Goal: Task Accomplishment & Management: Manage account settings

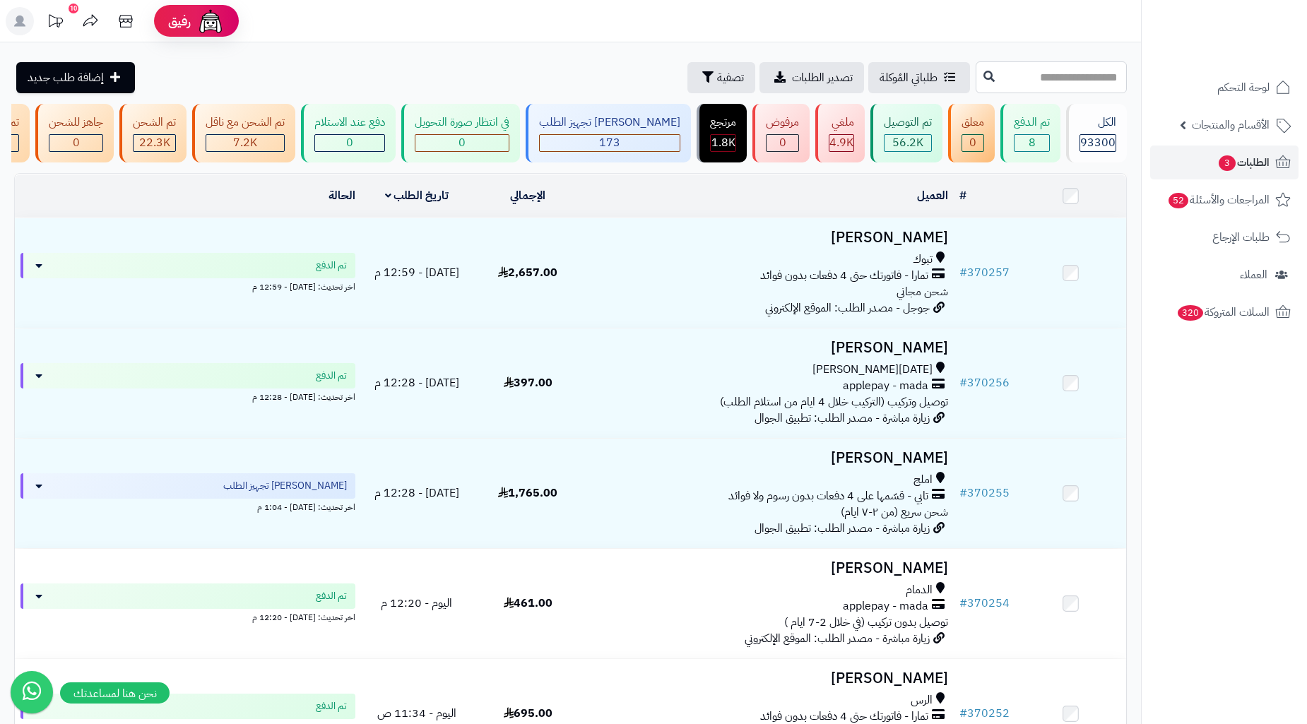
drag, startPoint x: 1020, startPoint y: 76, endPoint x: 1030, endPoint y: 64, distance: 15.6
click at [1020, 74] on input "text" at bounding box center [1051, 77] width 151 height 32
paste input "******"
type input "******"
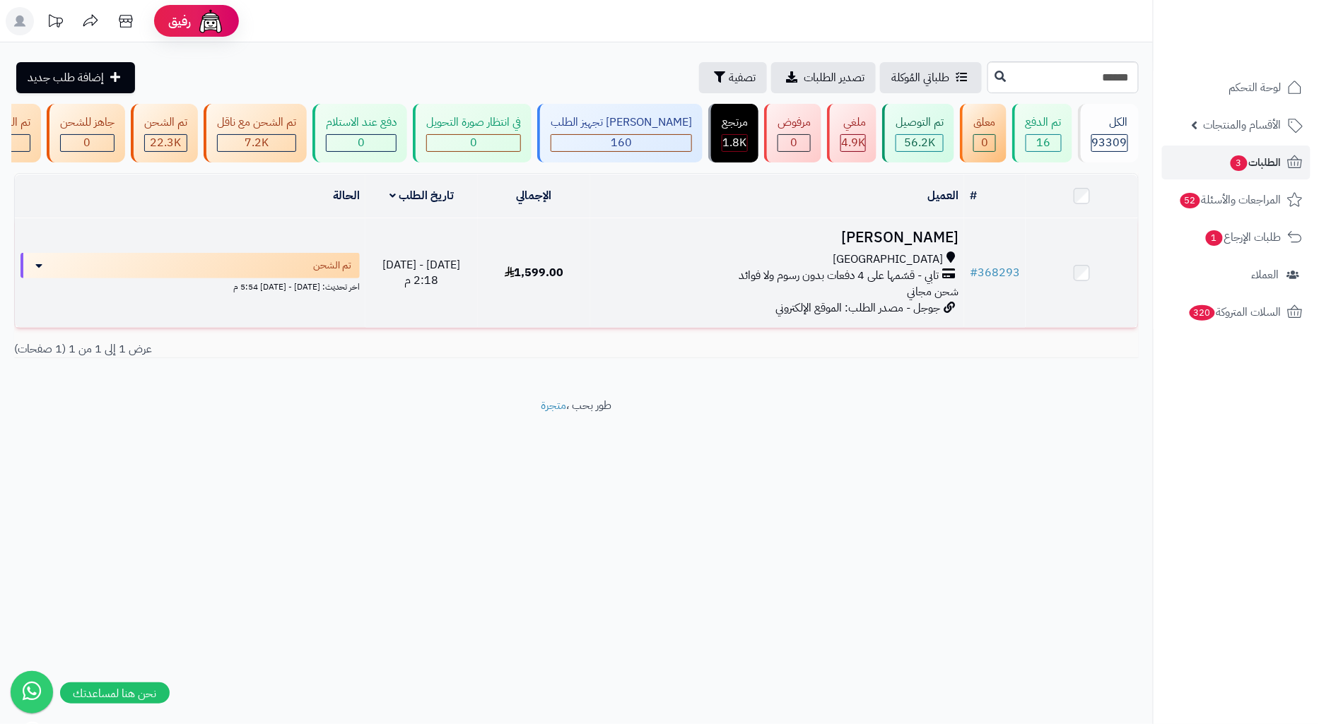
click at [870, 259] on td "محمد الحرازي جدة تابي - قسّمها على 4 دفعات بدون رسوم ولا فوائد شحن مجاني جوجل -…" at bounding box center [777, 273] width 374 height 110
click at [574, 263] on td "1,599.00" at bounding box center [534, 273] width 112 height 110
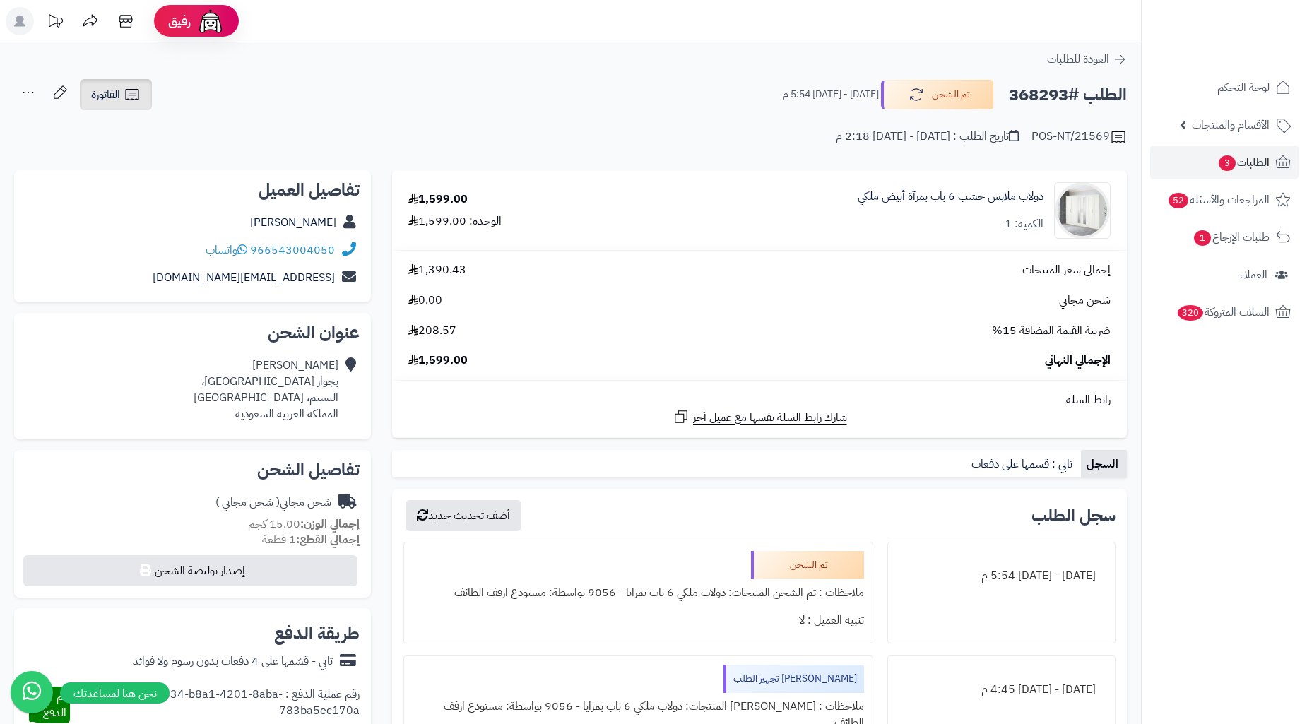
click at [137, 103] on link "الفاتورة" at bounding box center [116, 94] width 72 height 31
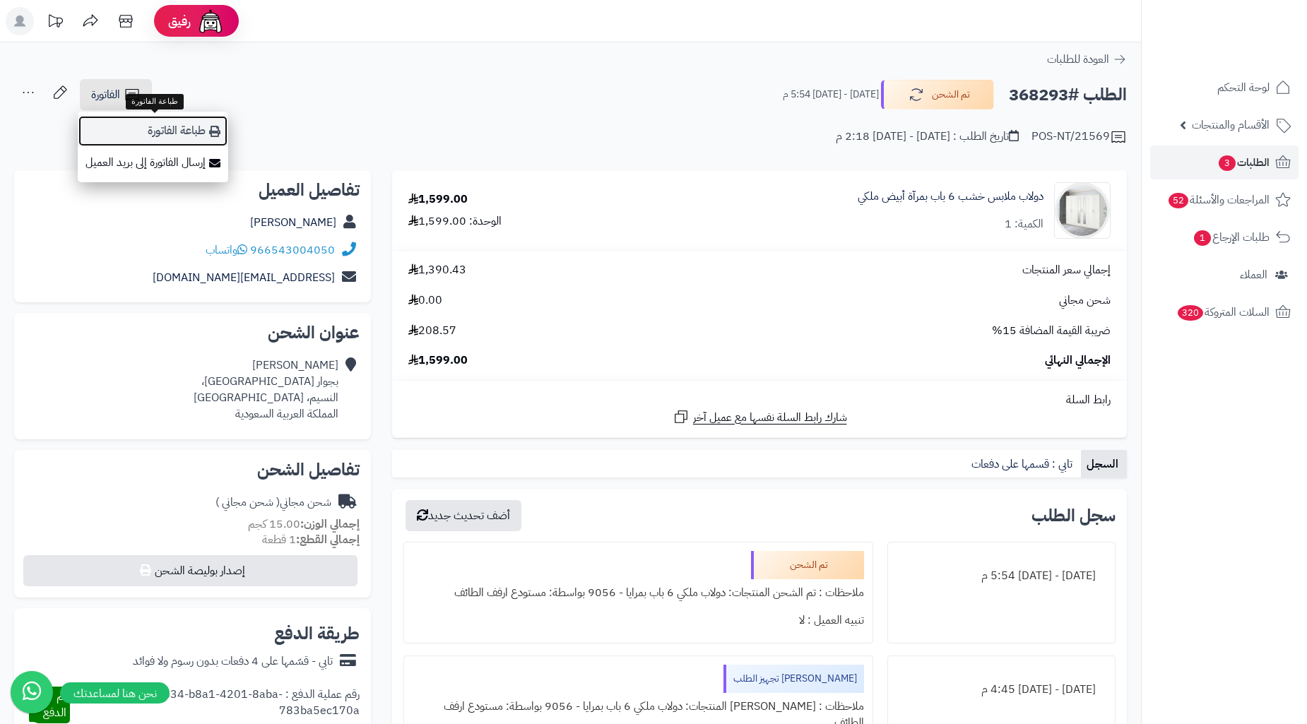
click at [181, 127] on link "طباعة الفاتورة" at bounding box center [153, 131] width 151 height 32
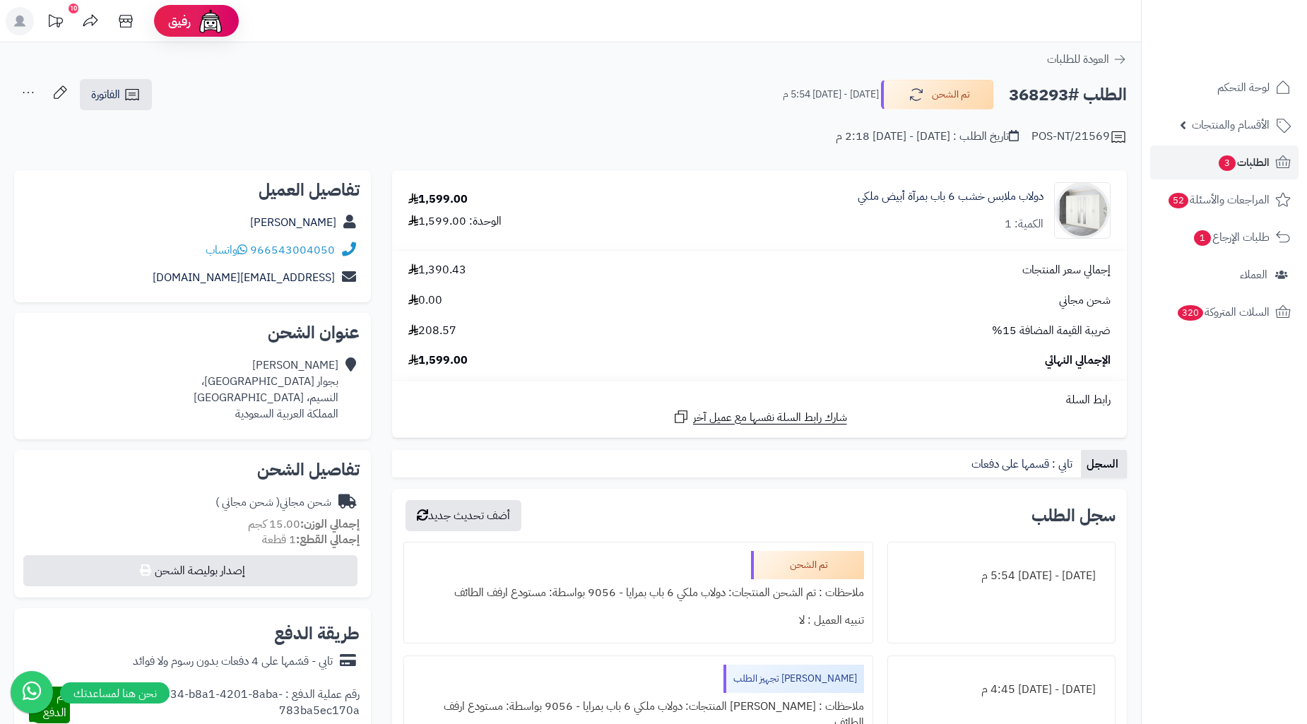
click at [1046, 97] on h2 "الطلب #368293" at bounding box center [1068, 95] width 118 height 29
copy h2 "368293"
click at [1258, 170] on span "الطلبات 3" at bounding box center [1244, 163] width 52 height 20
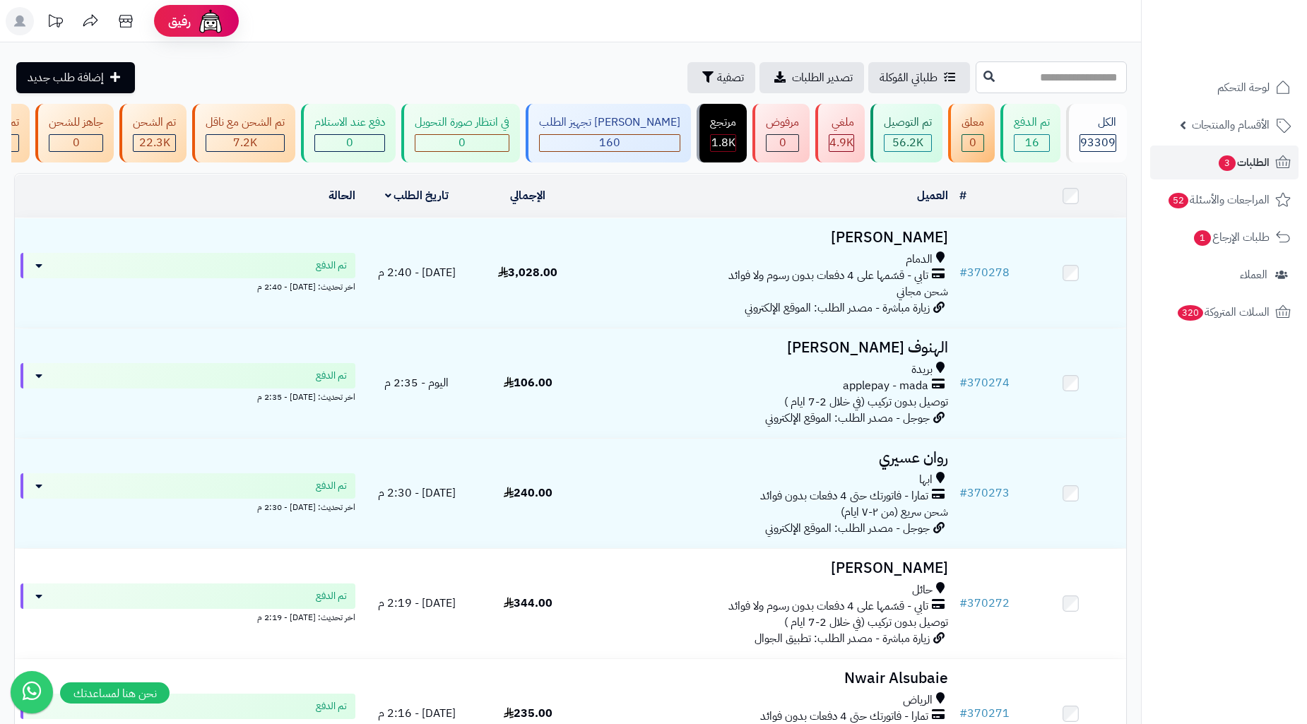
click at [1079, 83] on input "text" at bounding box center [1051, 77] width 151 height 32
paste input "******"
type input "******"
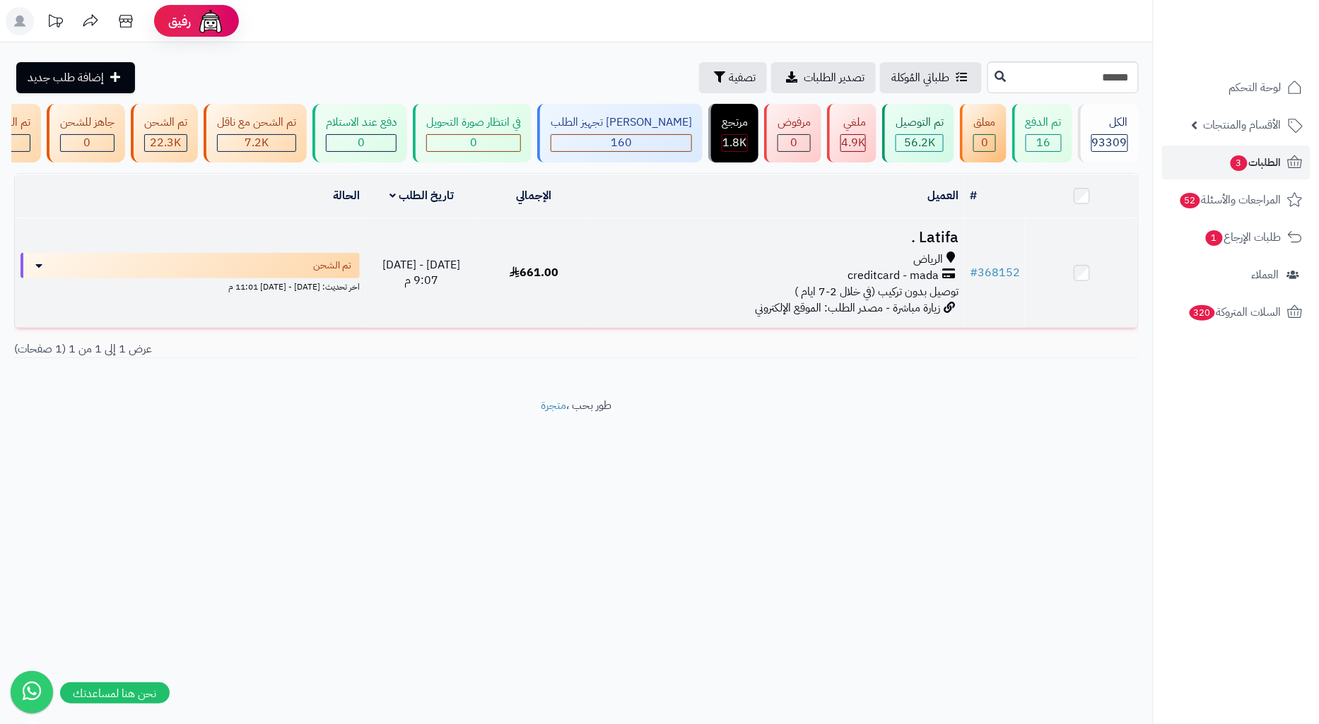
click at [495, 278] on td "661.00" at bounding box center [534, 273] width 112 height 110
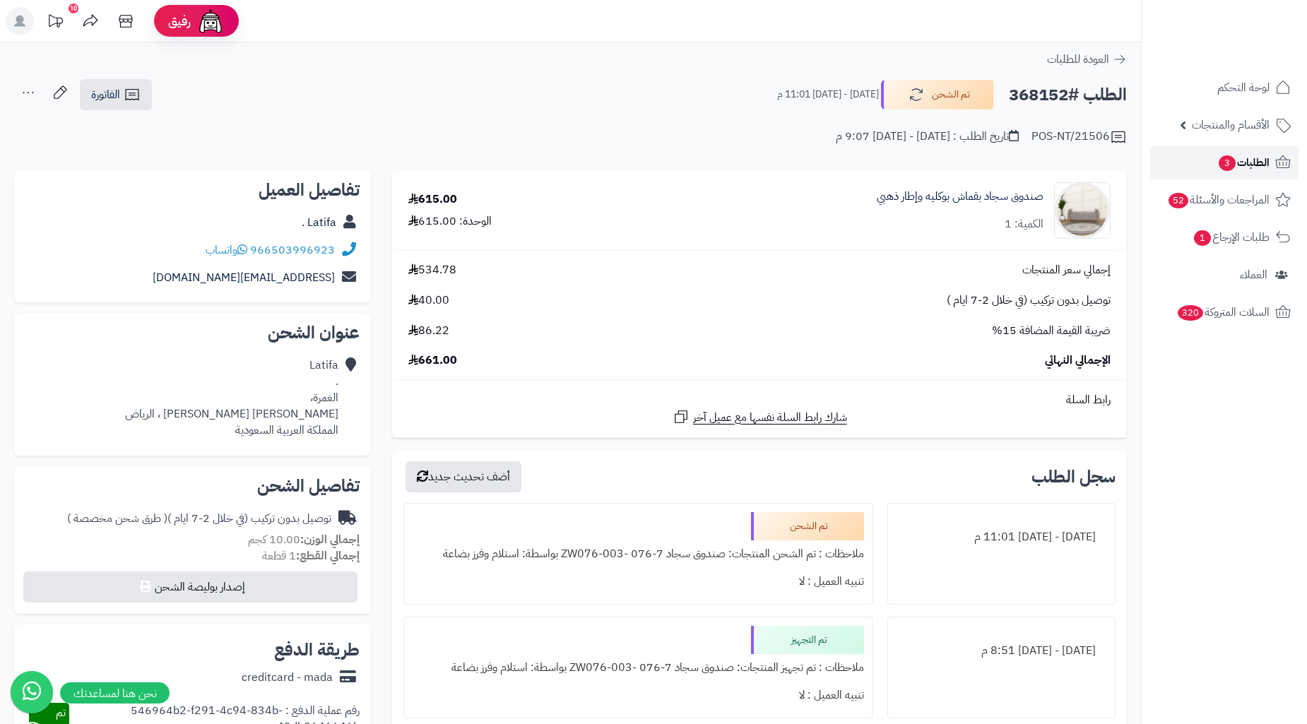
click at [1253, 173] on link "الطلبات 3" at bounding box center [1224, 163] width 148 height 34
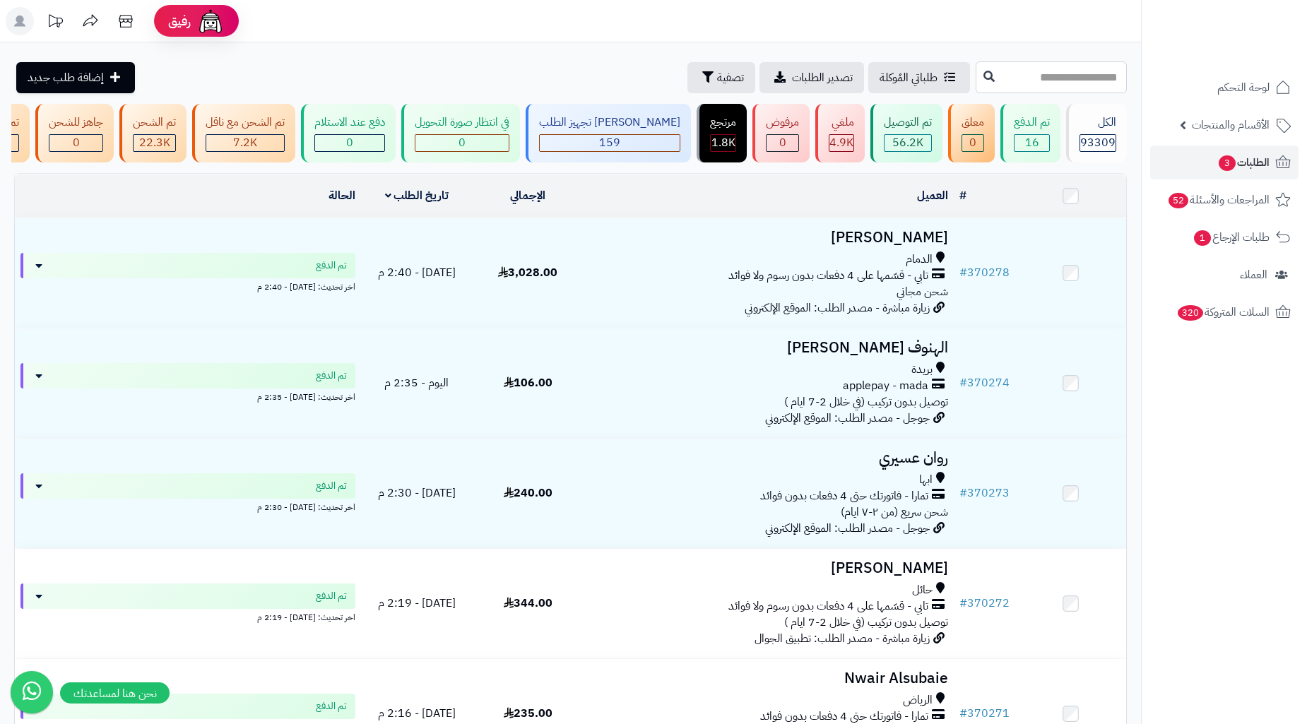
paste input "******"
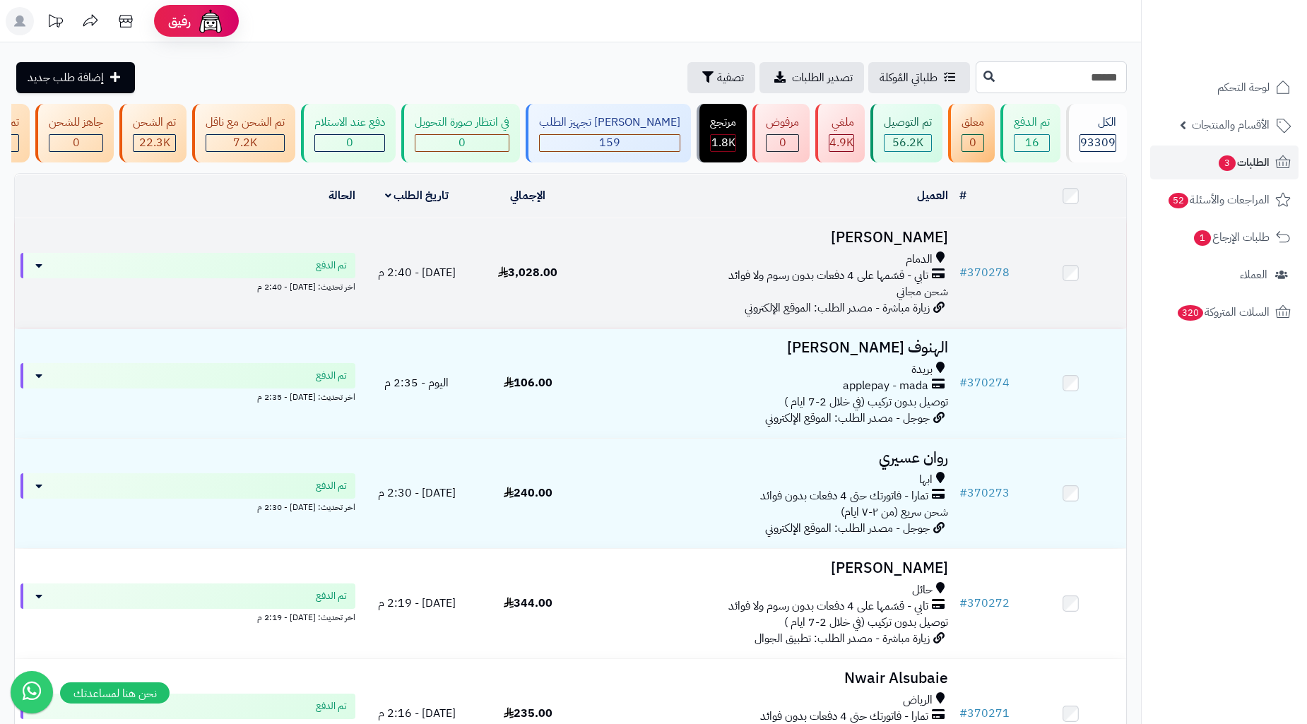
type input "******"
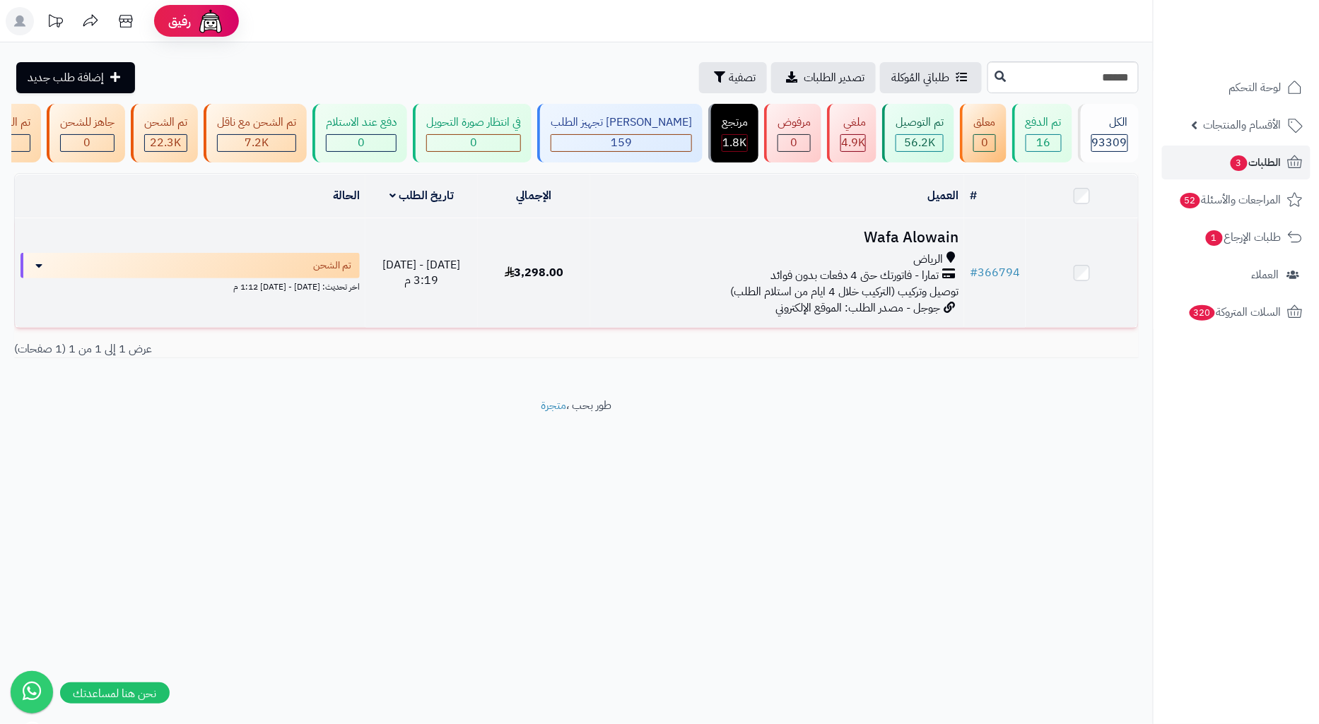
click at [845, 246] on h3 "Wafa Alowain" at bounding box center [777, 238] width 362 height 16
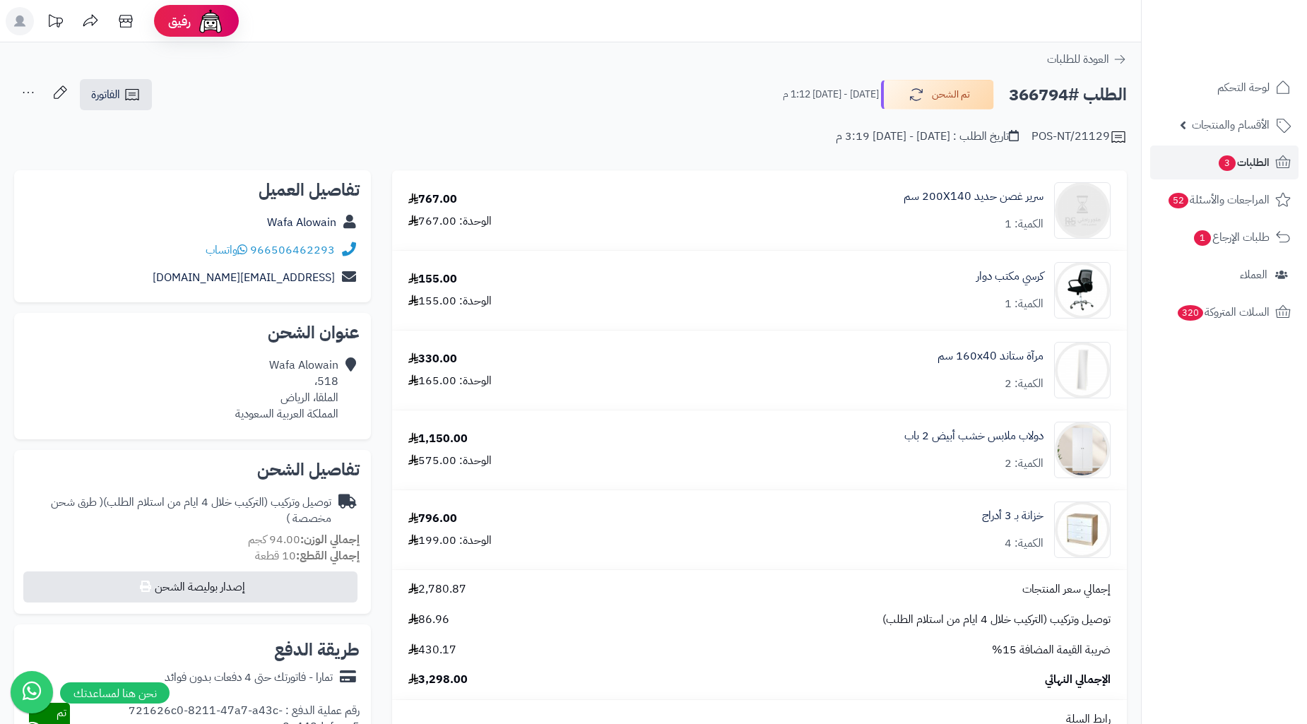
click at [1051, 96] on h2 "الطلب #366794" at bounding box center [1068, 95] width 118 height 29
copy h2 "366794"
click at [300, 400] on div "Wafa Alowain 518، الملقا، الرياض المملكة العربية السعودية" at bounding box center [286, 390] width 103 height 64
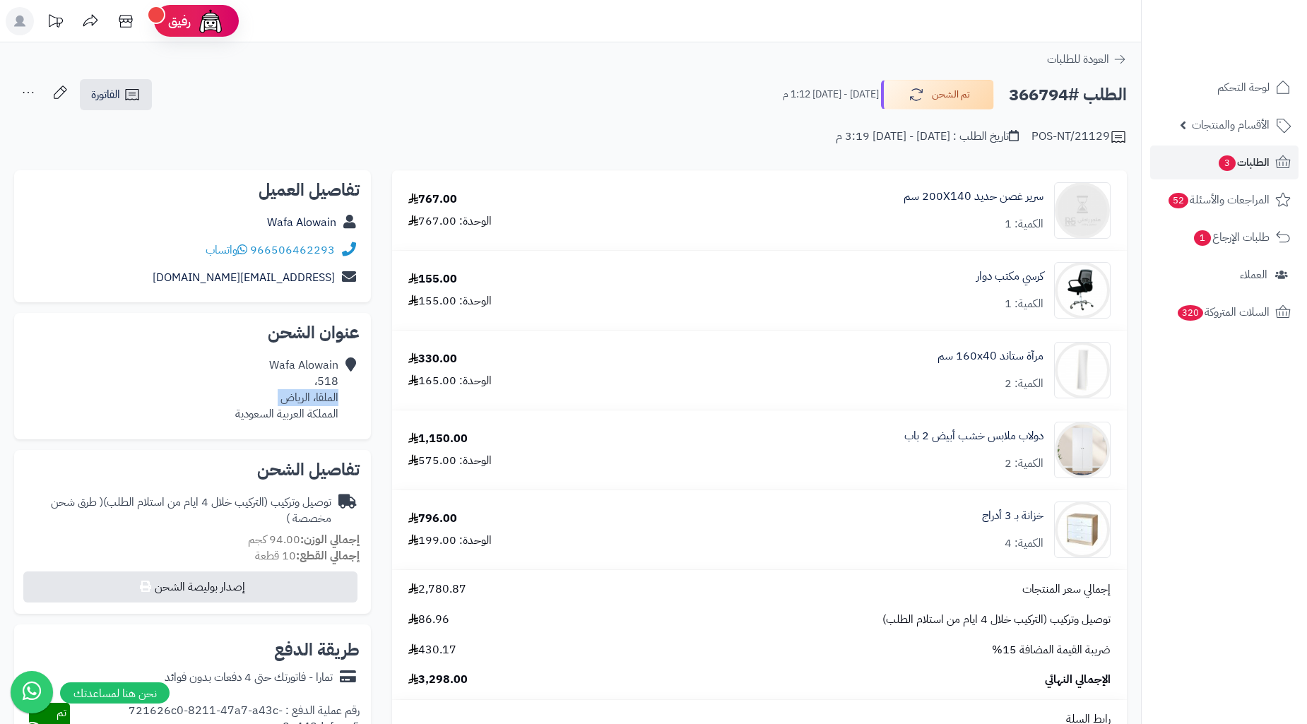
click at [300, 400] on div "Wafa Alowain 518، الملقا، الرياض المملكة العربية السعودية" at bounding box center [286, 390] width 103 height 64
copy div "الملقا، الرياض"
click at [143, 110] on div "الفاتورة طباعة الفاتورة إرسال الفاتورة إلى بريد العميل إسناد الطلب لموظف قائمة …" at bounding box center [84, 94] width 140 height 33
click icon
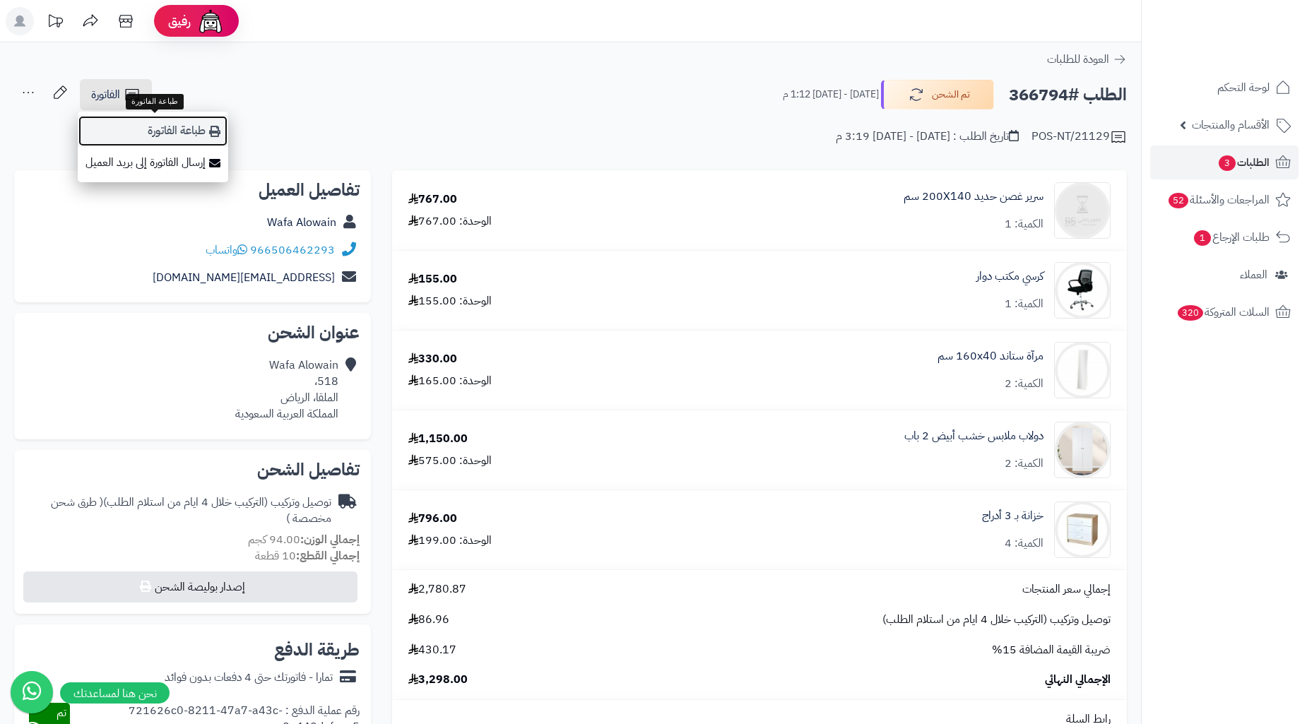
click link "طباعة الفاتورة"
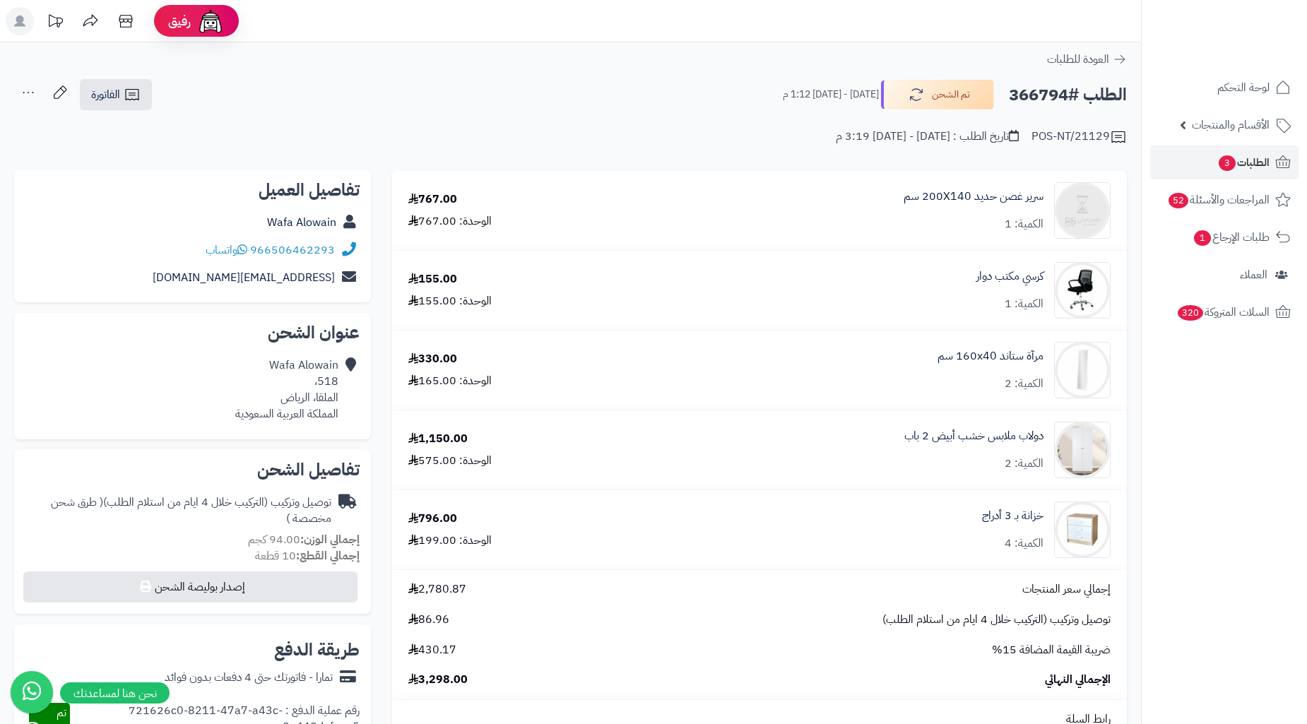
click h2 "الطلب #366794"
copy h2 "366794"
click span "الطلبات 3"
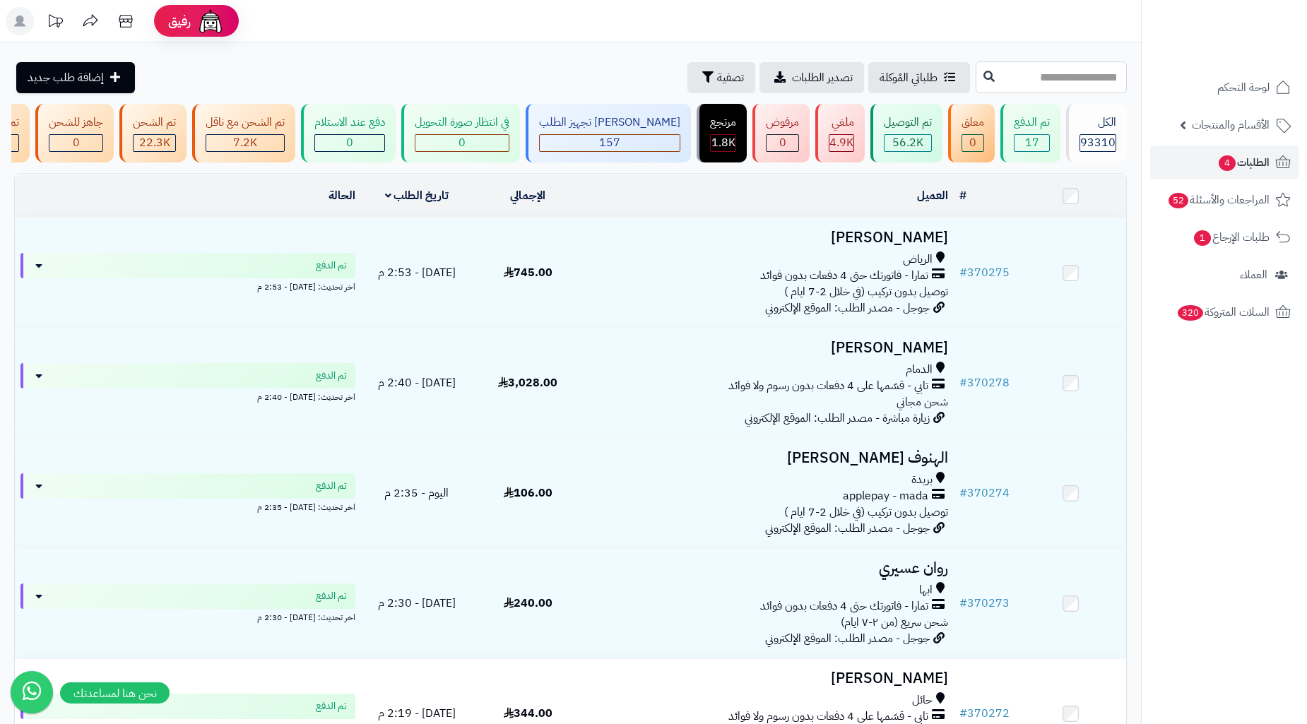
drag, startPoint x: 1043, startPoint y: 83, endPoint x: 1050, endPoint y: 81, distance: 7.2
click at [1044, 82] on input "text" at bounding box center [1051, 77] width 151 height 32
paste input "******"
type input "******"
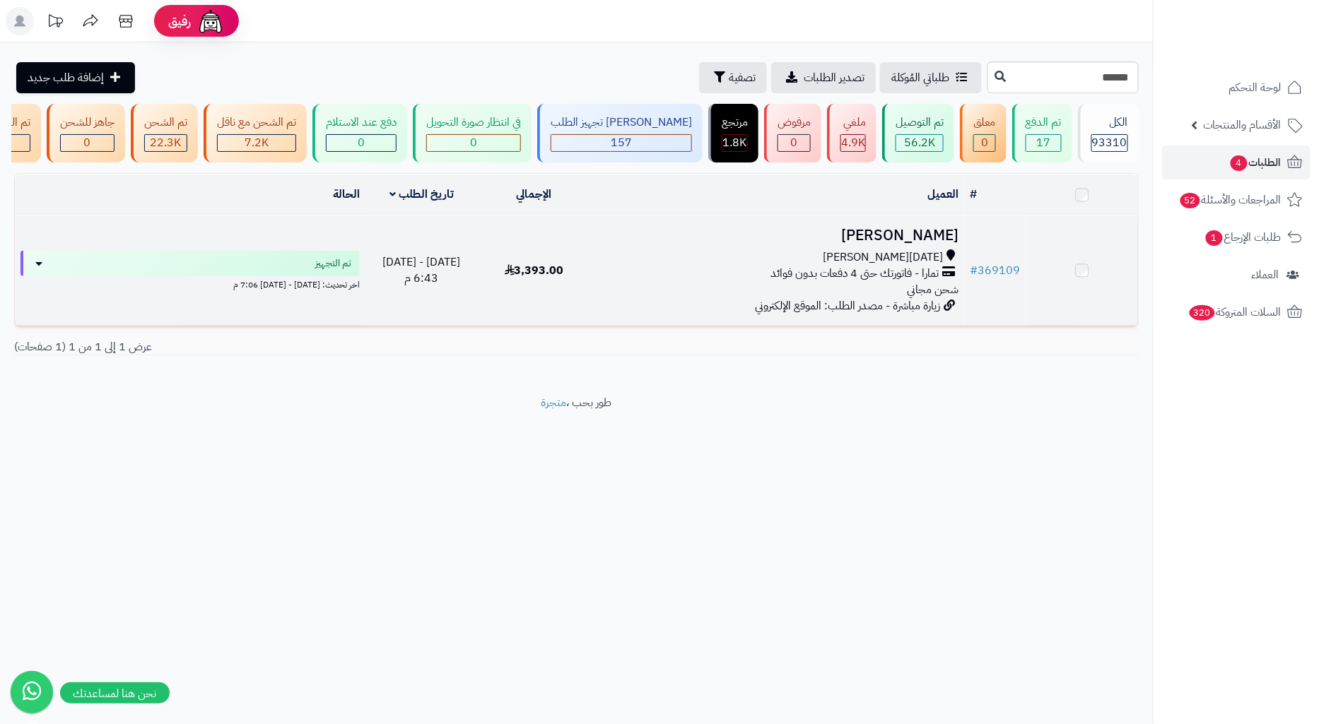
click at [781, 278] on span "تمارا - فاتورتك حتى 4 دفعات بدون فوائد" at bounding box center [854, 274] width 168 height 16
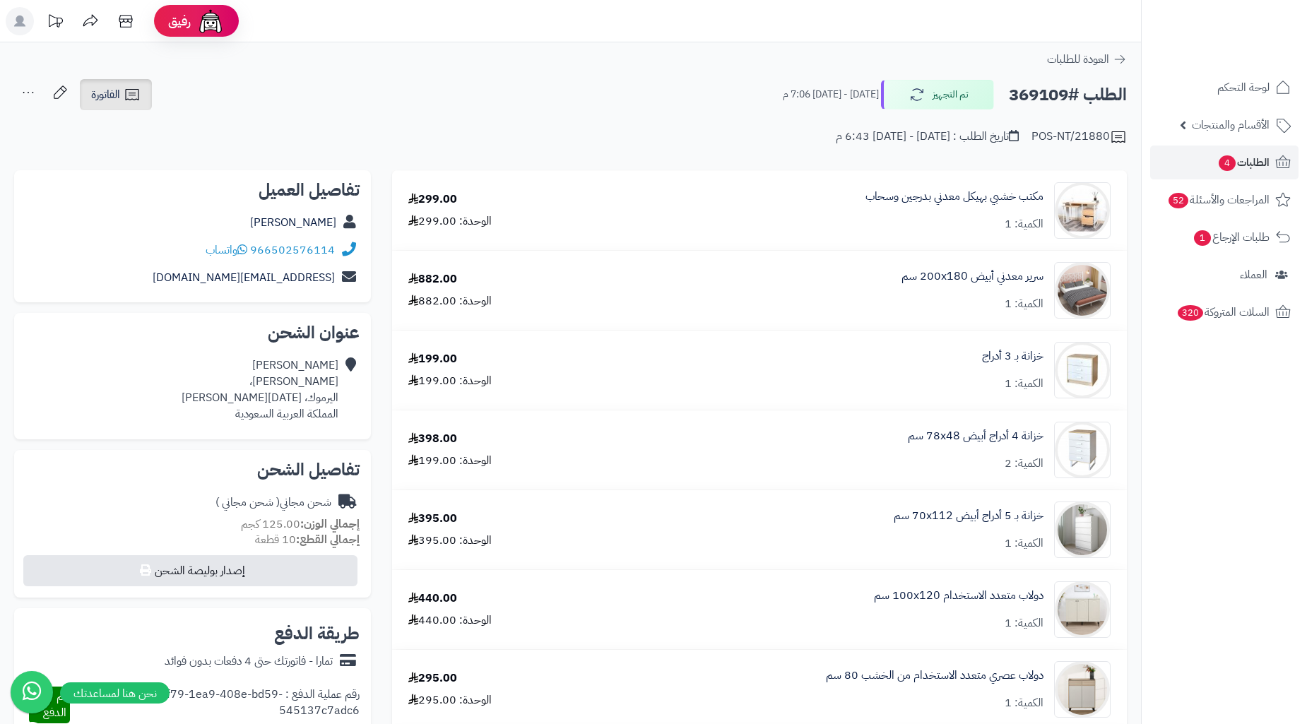
click at [124, 95] on icon at bounding box center [132, 94] width 17 height 17
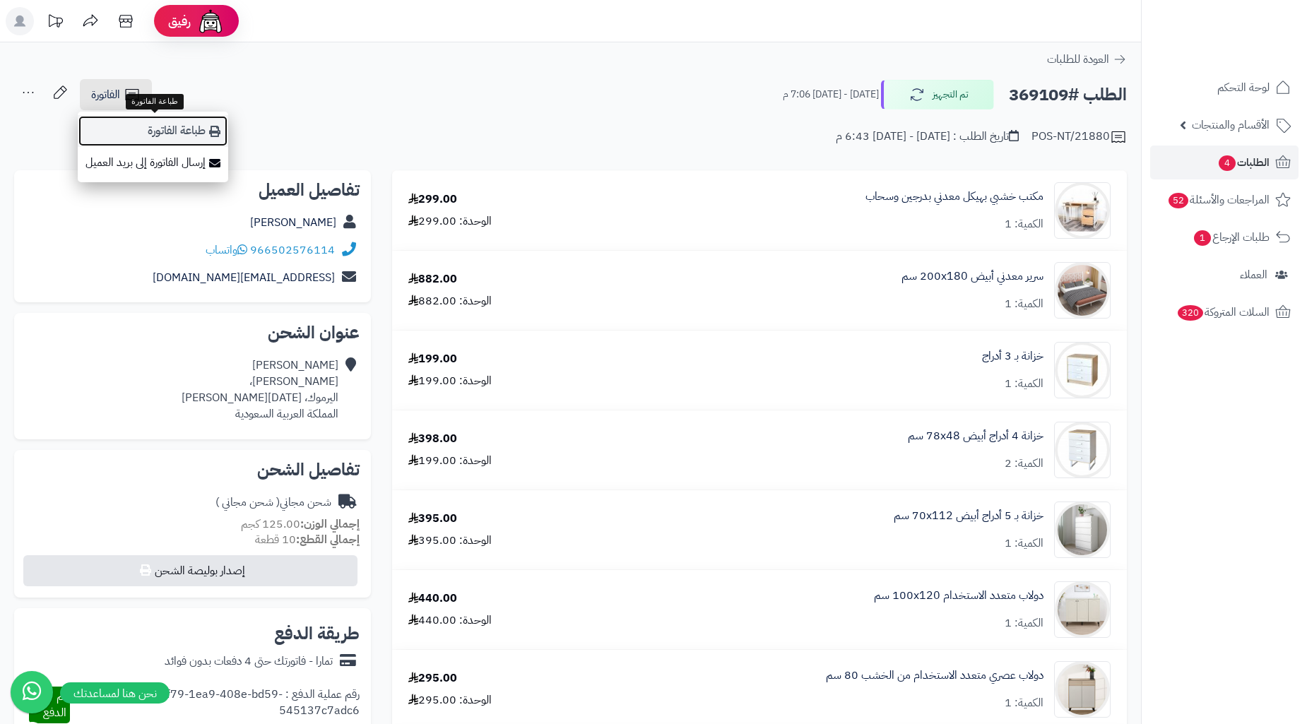
click at [151, 124] on link "طباعة الفاتورة" at bounding box center [153, 131] width 151 height 32
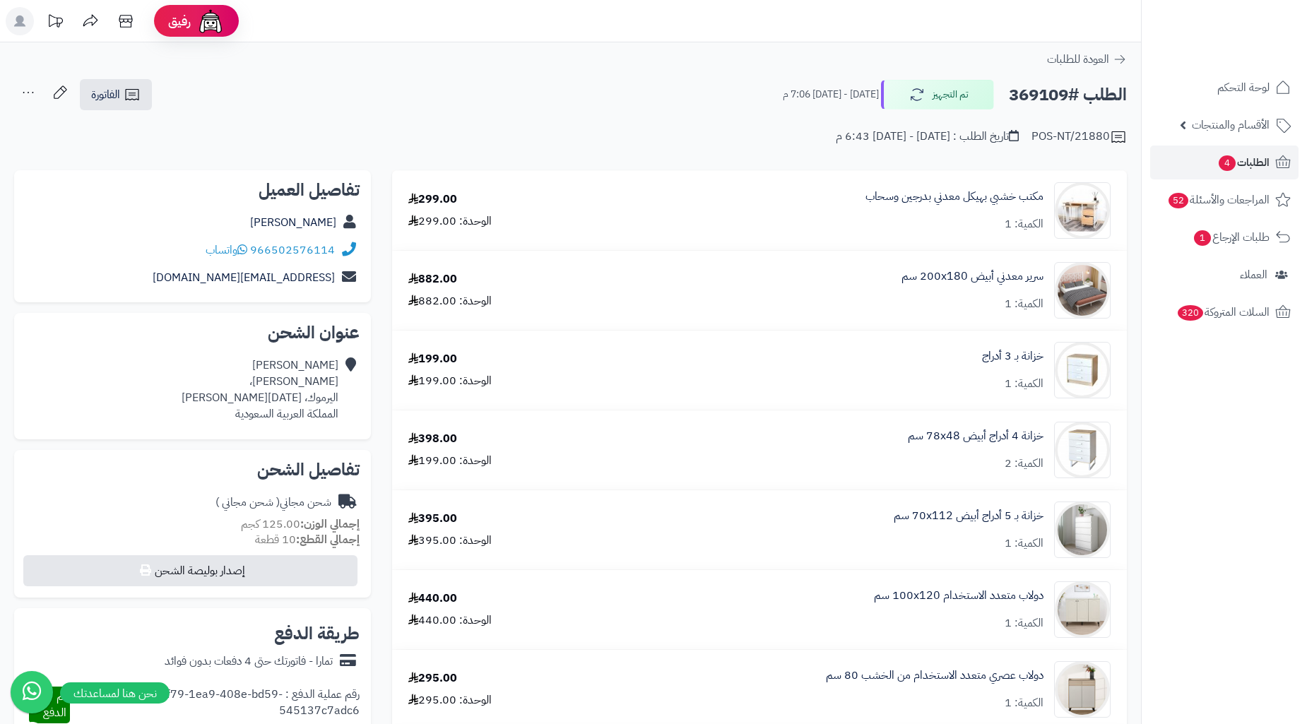
click at [1039, 100] on h2 "الطلب #369109" at bounding box center [1068, 95] width 118 height 29
copy h2 "369109"
click at [1018, 436] on link "خزانة 4 أدراج أبيض 78x48 سم" at bounding box center [976, 436] width 136 height 16
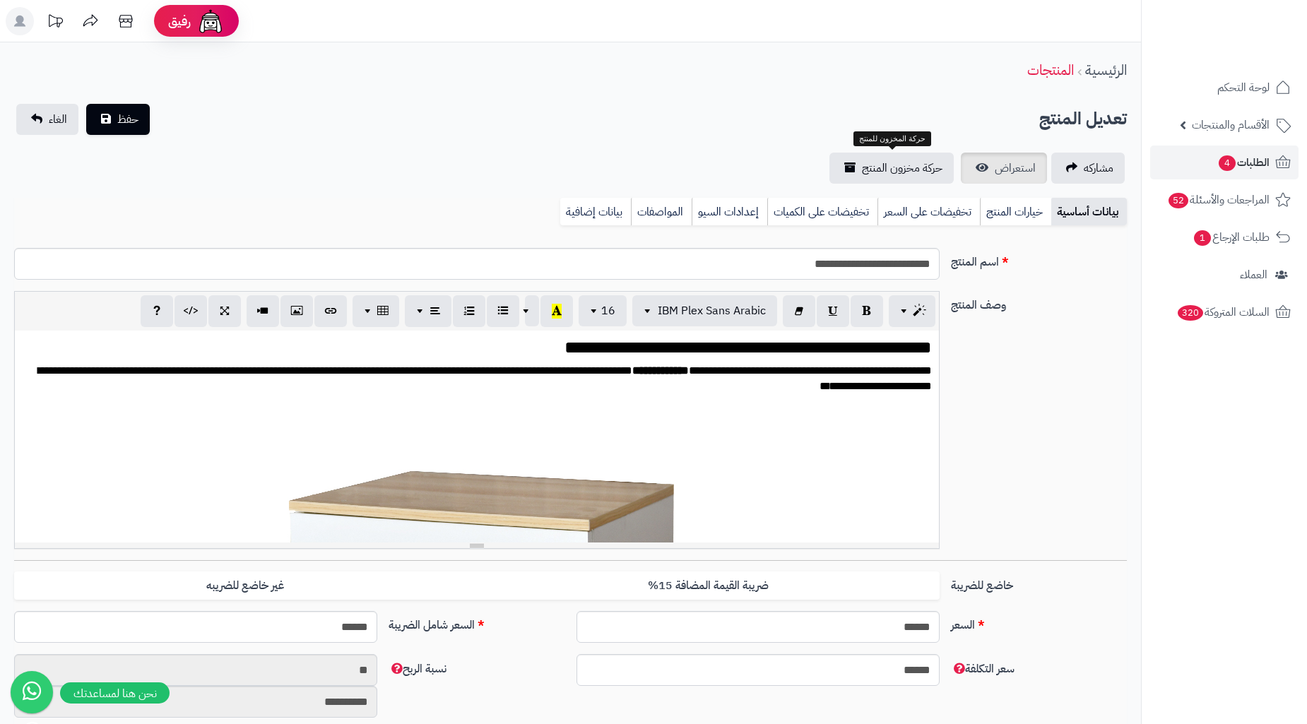
scroll to position [0, 11]
click at [1026, 172] on span "استعراض" at bounding box center [1015, 168] width 41 height 17
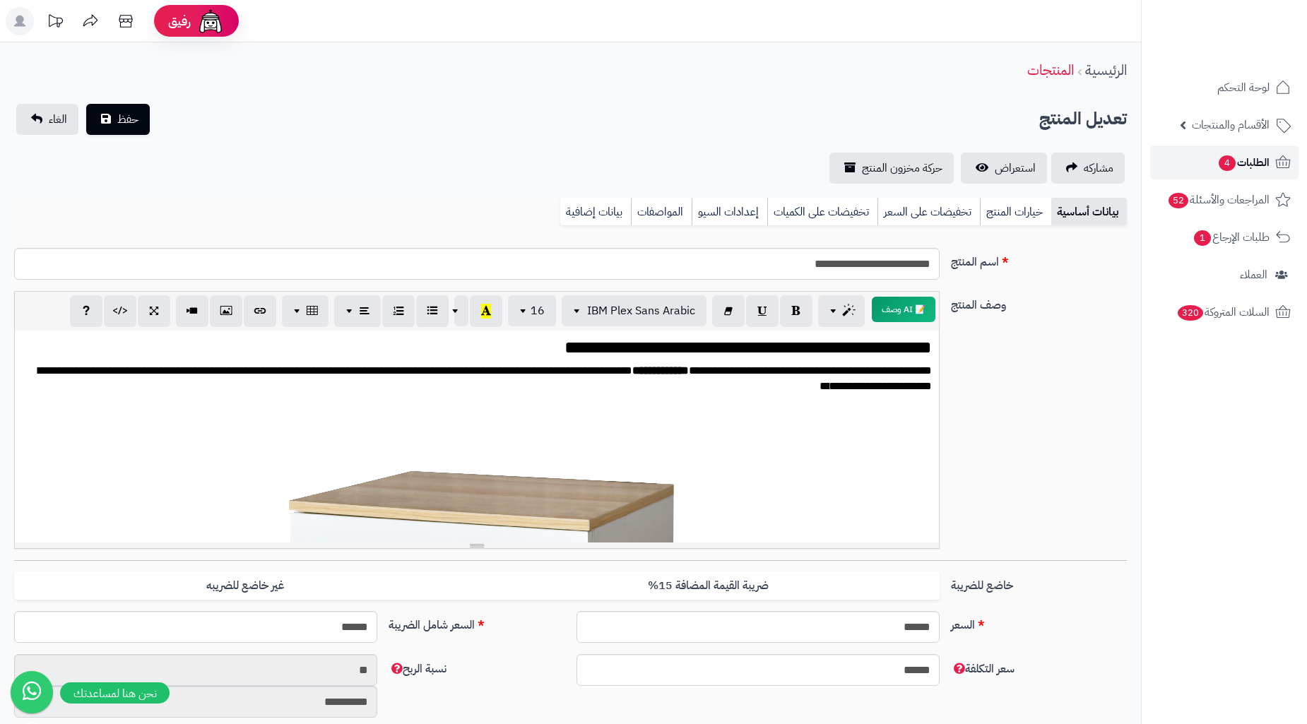
click at [1238, 167] on span "الطلبات 4" at bounding box center [1244, 163] width 52 height 20
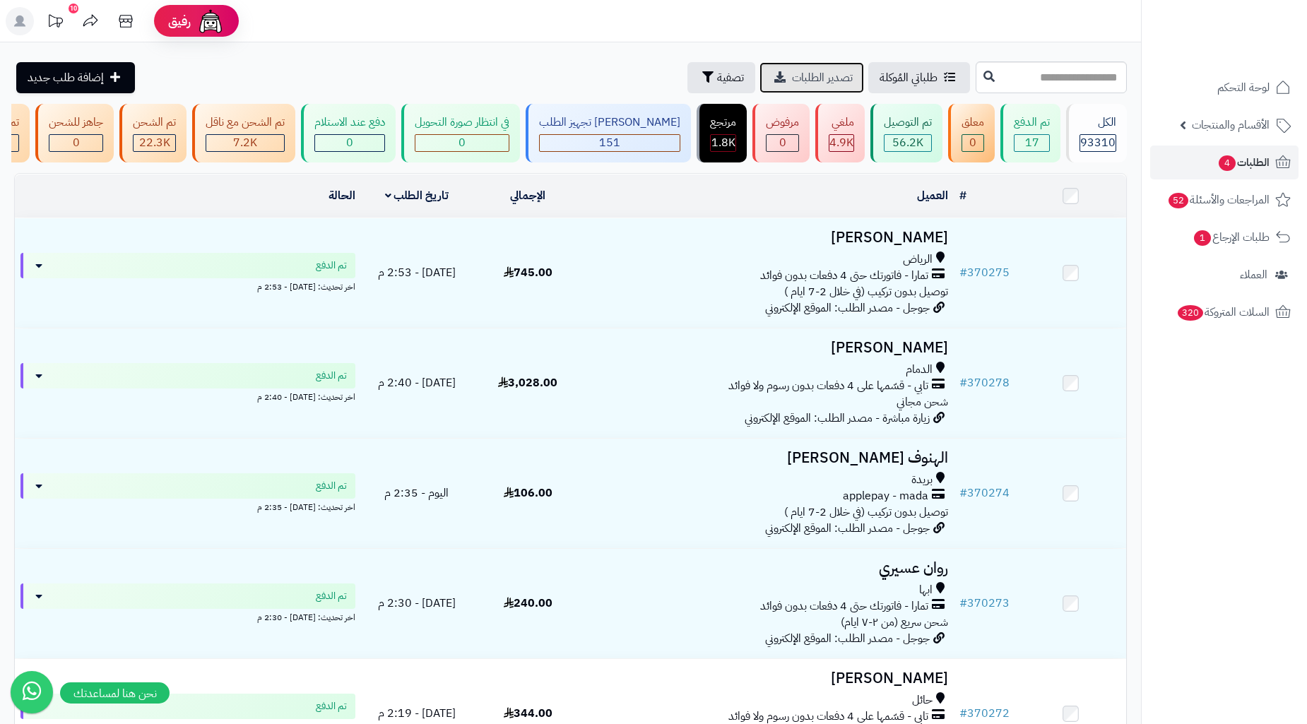
click at [760, 68] on link "تصدير الطلبات" at bounding box center [812, 77] width 105 height 31
click at [717, 76] on span "تصفية" at bounding box center [730, 77] width 27 height 17
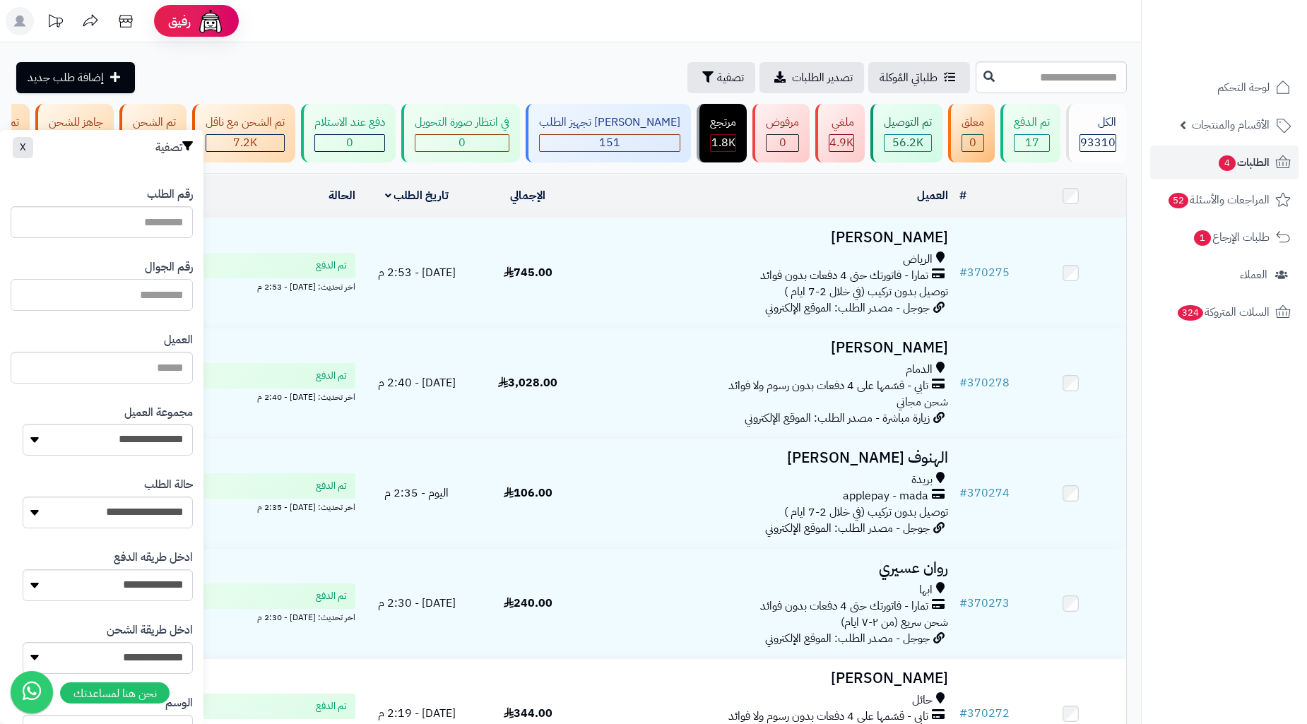
drag, startPoint x: 164, startPoint y: 299, endPoint x: 175, endPoint y: 241, distance: 59.0
click at [164, 298] on input "text" at bounding box center [102, 295] width 182 height 32
paste input "*********"
type input "*********"
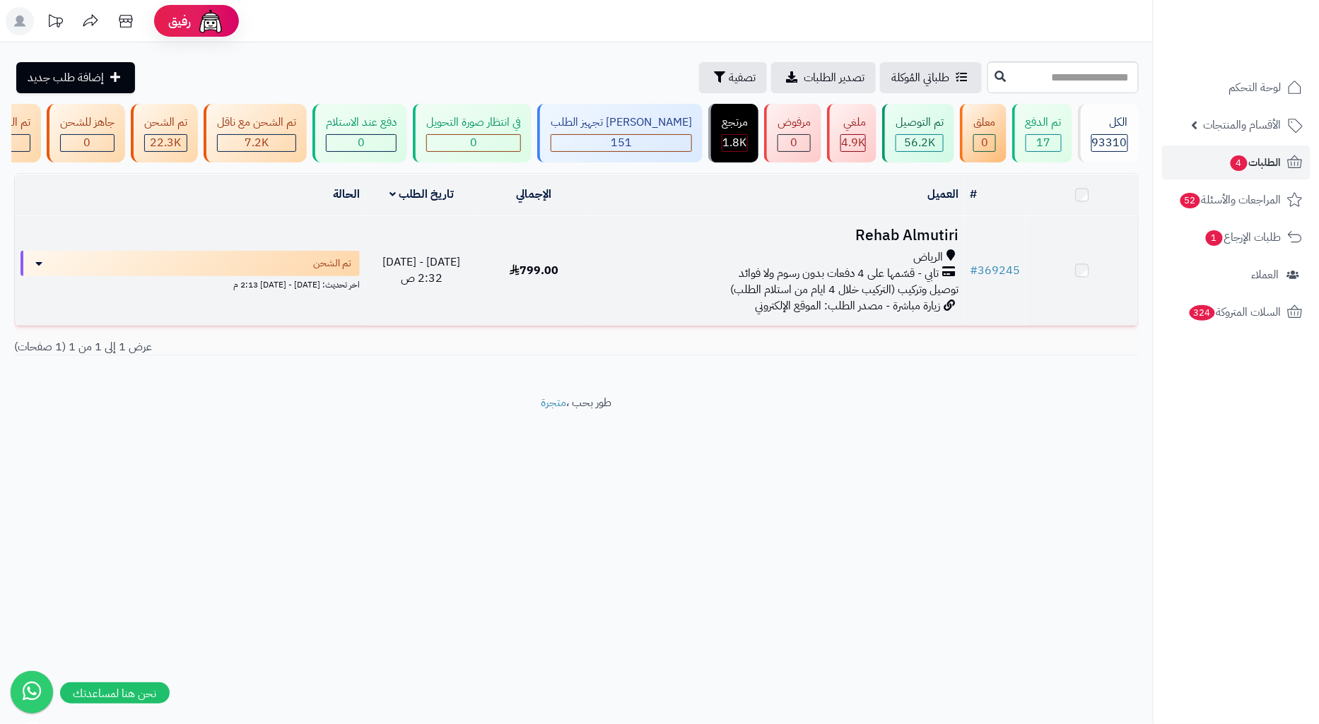
click at [818, 280] on span "تابي - قسّمها على 4 دفعات بدون رسوم ولا فوائد" at bounding box center [838, 274] width 200 height 16
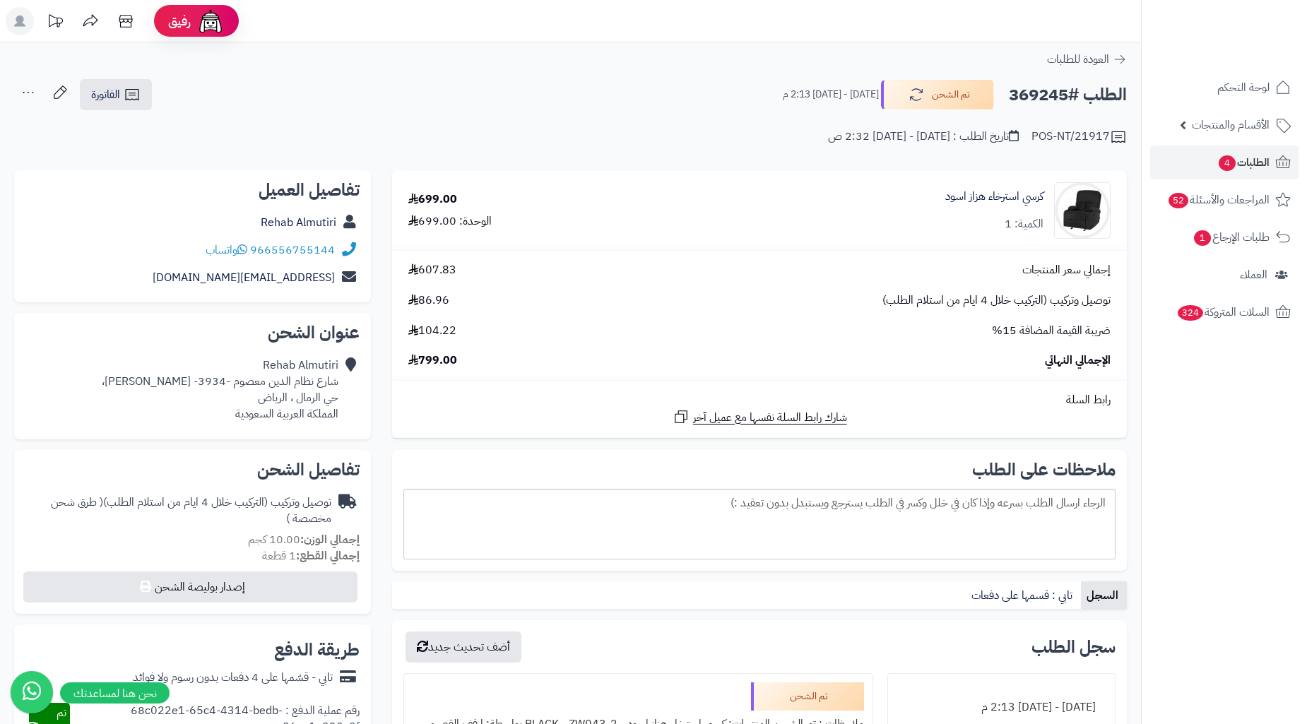
click at [1054, 100] on h2 "الطلب #369245" at bounding box center [1068, 95] width 118 height 29
copy h2 "369245"
click at [127, 100] on icon at bounding box center [132, 94] width 17 height 17
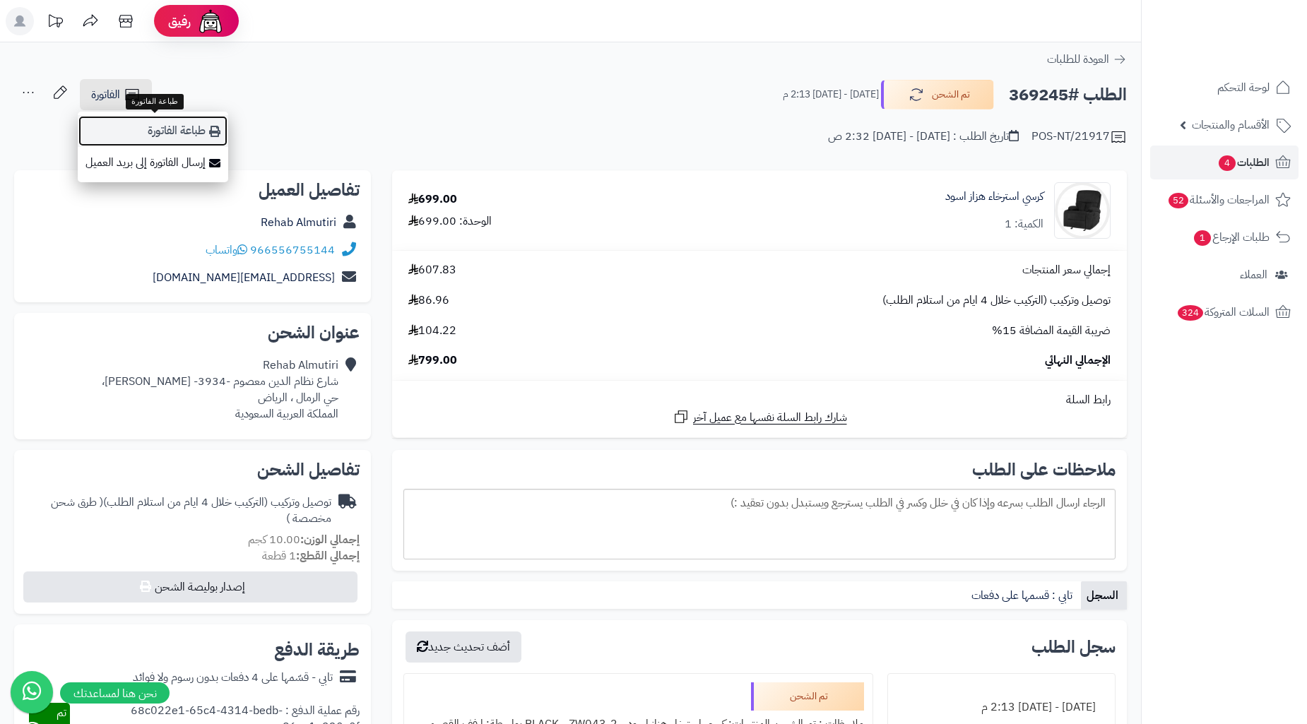
click at [170, 144] on link "طباعة الفاتورة" at bounding box center [153, 131] width 151 height 32
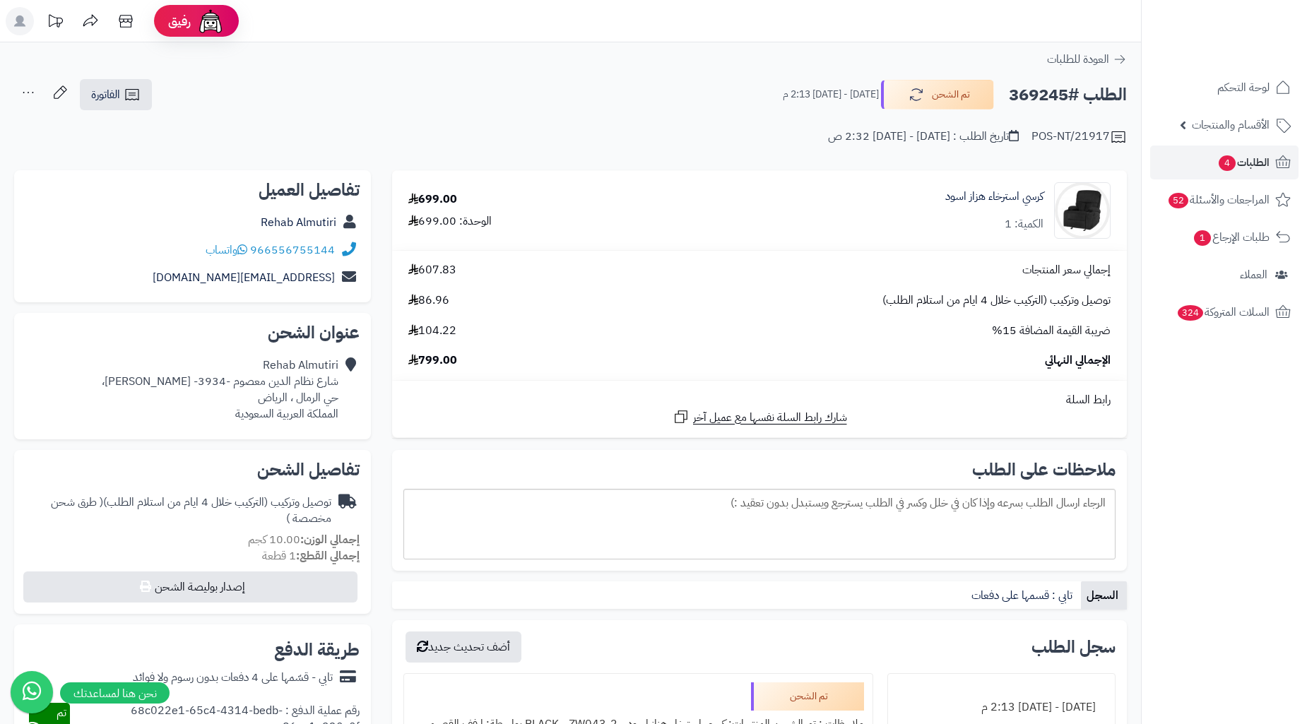
copy h2 "369245"
click at [1215, 146] on link "الطلبات 4" at bounding box center [1224, 163] width 148 height 34
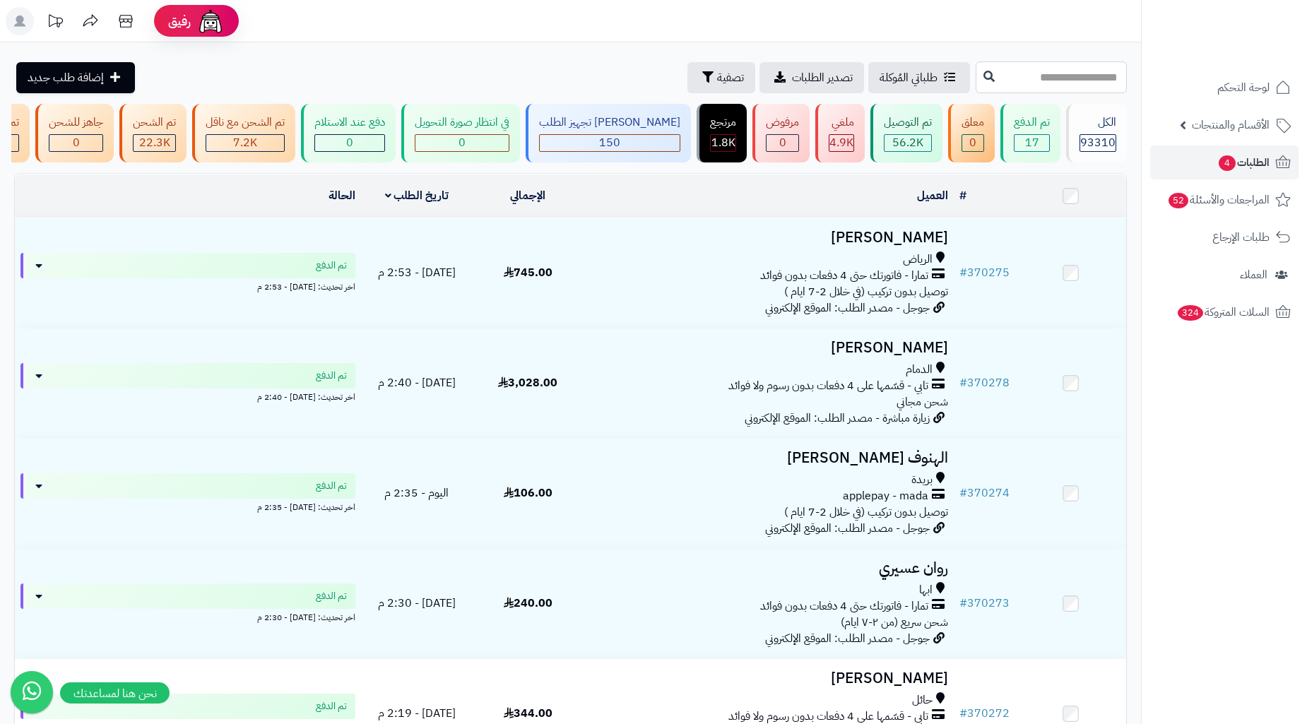
click at [1084, 71] on input "text" at bounding box center [1051, 77] width 151 height 32
type input "******"
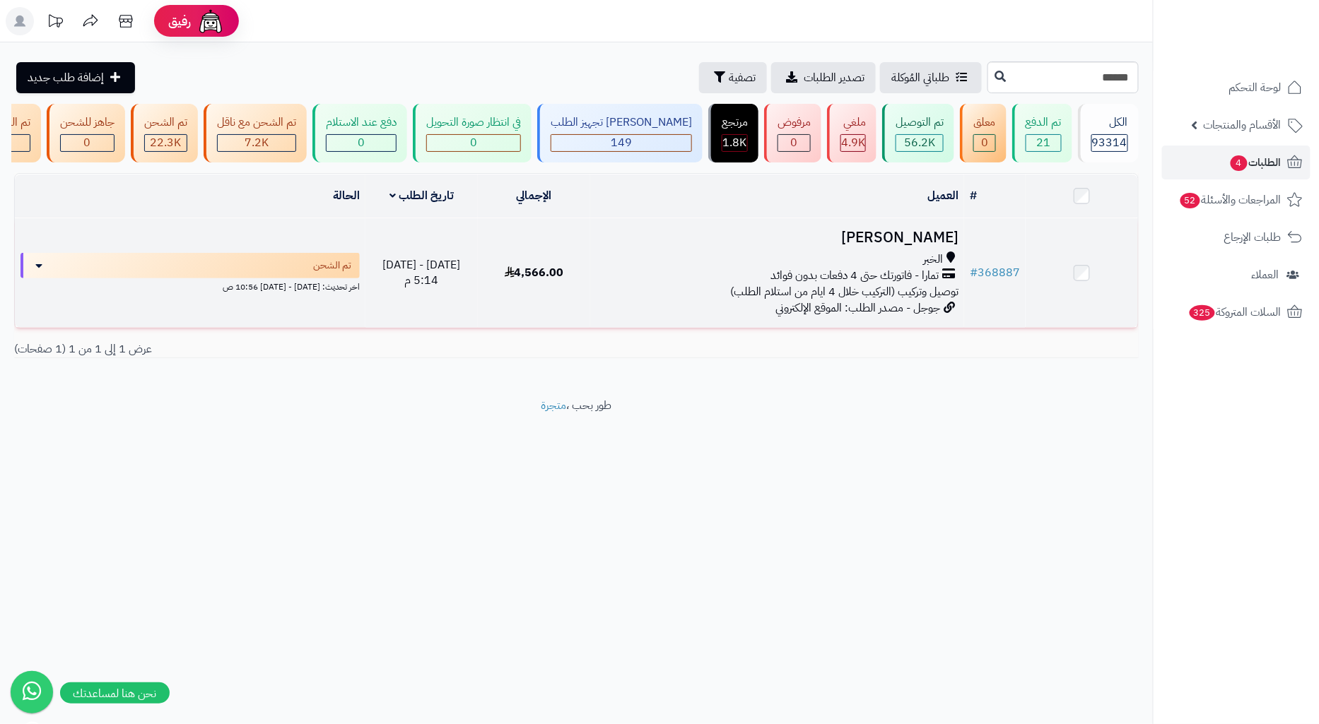
click at [618, 246] on h3 "[PERSON_NAME]" at bounding box center [777, 238] width 362 height 16
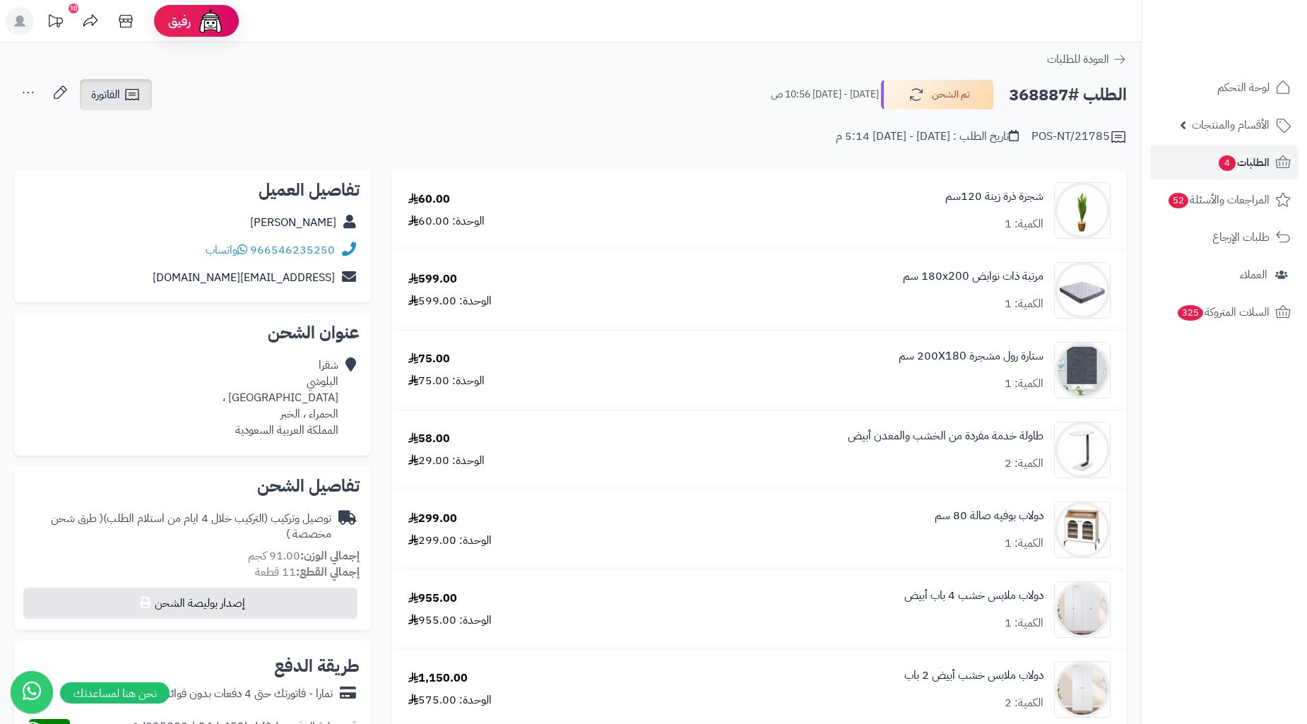
click at [112, 90] on span "الفاتورة" at bounding box center [105, 94] width 29 height 17
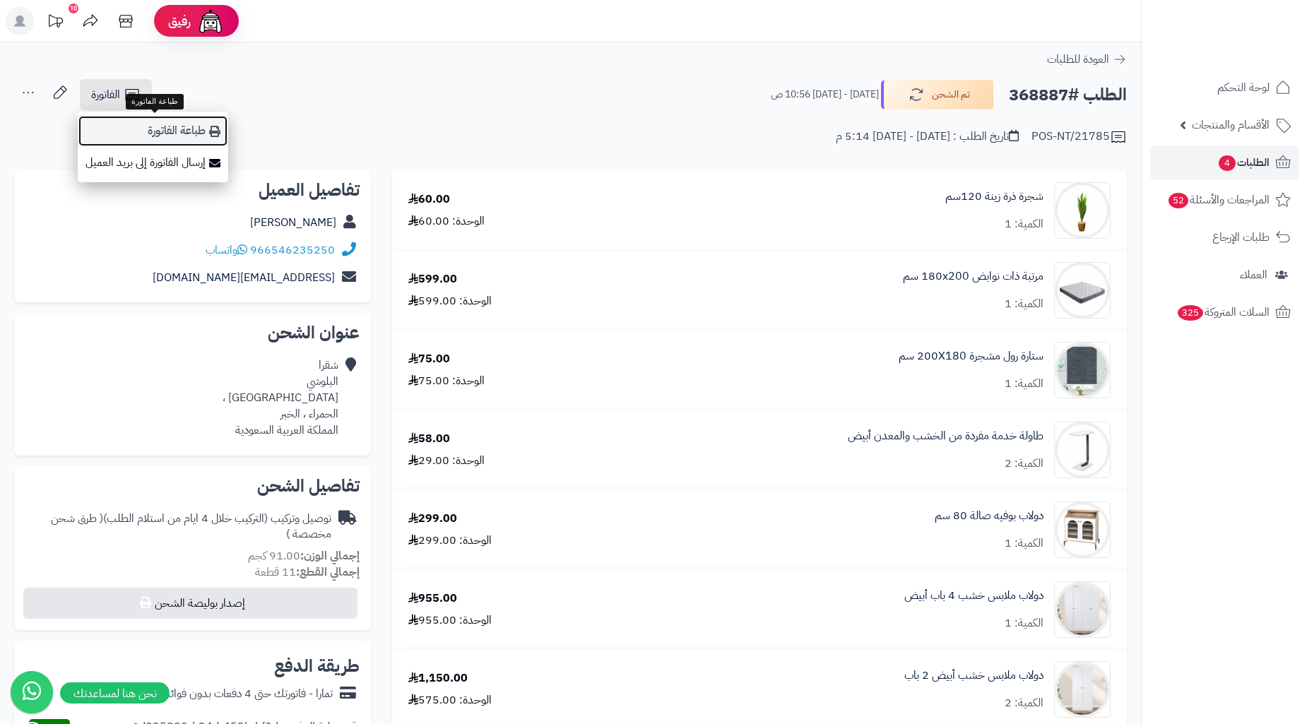
click at [199, 130] on link "طباعة الفاتورة" at bounding box center [153, 131] width 151 height 32
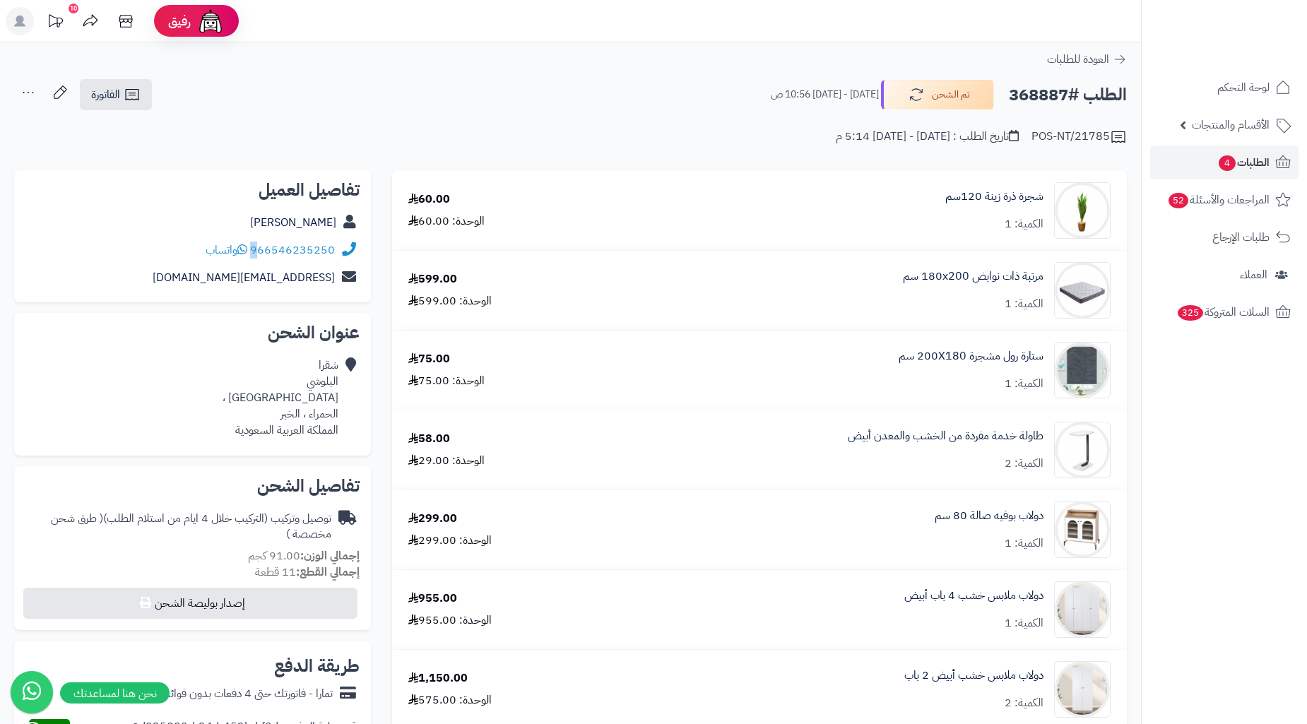
drag, startPoint x: 346, startPoint y: 250, endPoint x: 260, endPoint y: 258, distance: 86.6
click at [260, 258] on div "966546235250 واتساب" at bounding box center [192, 251] width 334 height 28
copy div "9"
click at [260, 258] on div "966546235250 واتساب" at bounding box center [192, 251] width 334 height 28
copy div "966546235250"
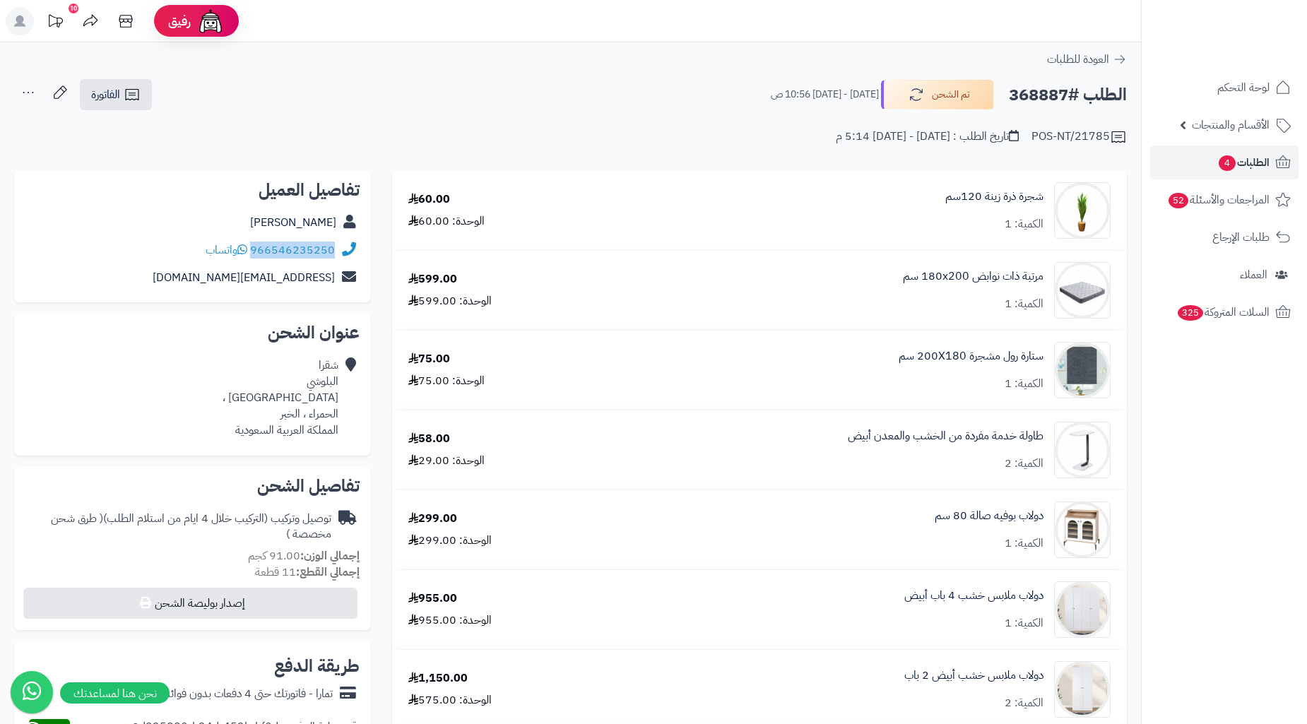
drag, startPoint x: 264, startPoint y: 254, endPoint x: 253, endPoint y: 254, distance: 10.6
click at [253, 254] on div "966546235250 واتساب" at bounding box center [192, 251] width 334 height 28
copy div "966546235250"
click at [1225, 159] on span "4" at bounding box center [1227, 163] width 18 height 17
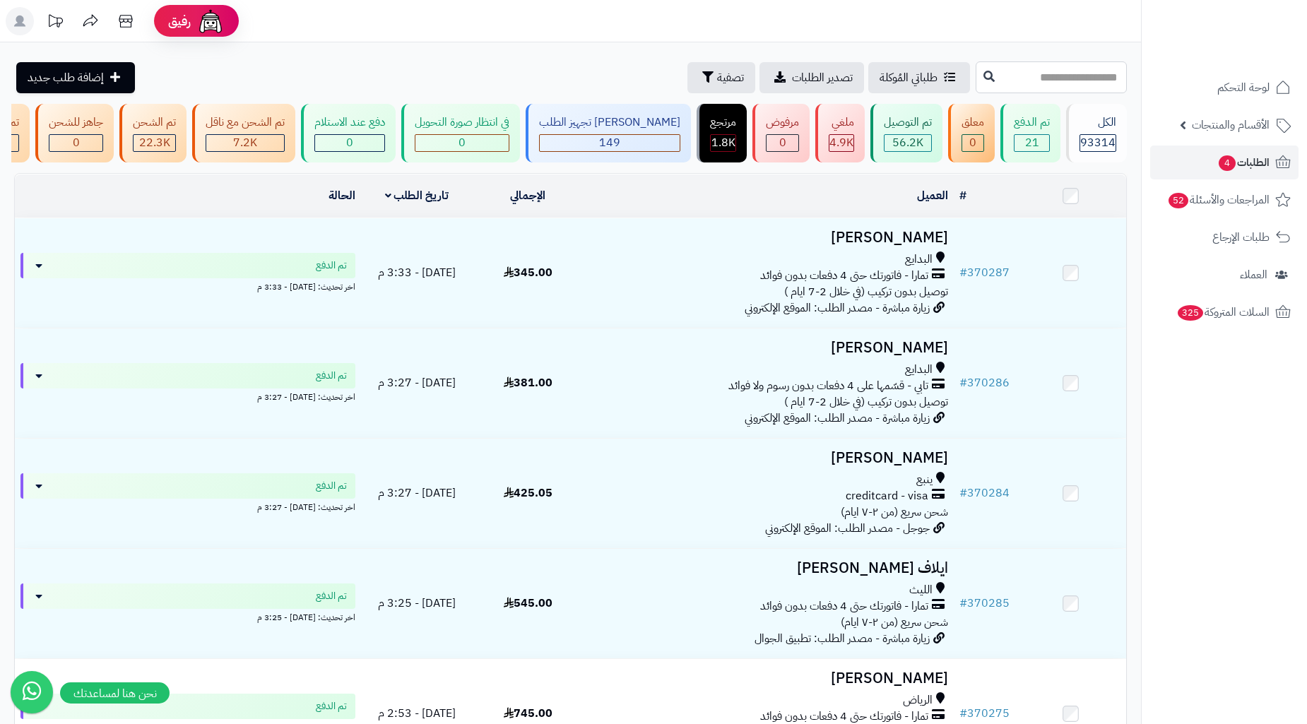
click at [1018, 87] on input "text" at bounding box center [1051, 77] width 151 height 32
paste input "******"
type input "******"
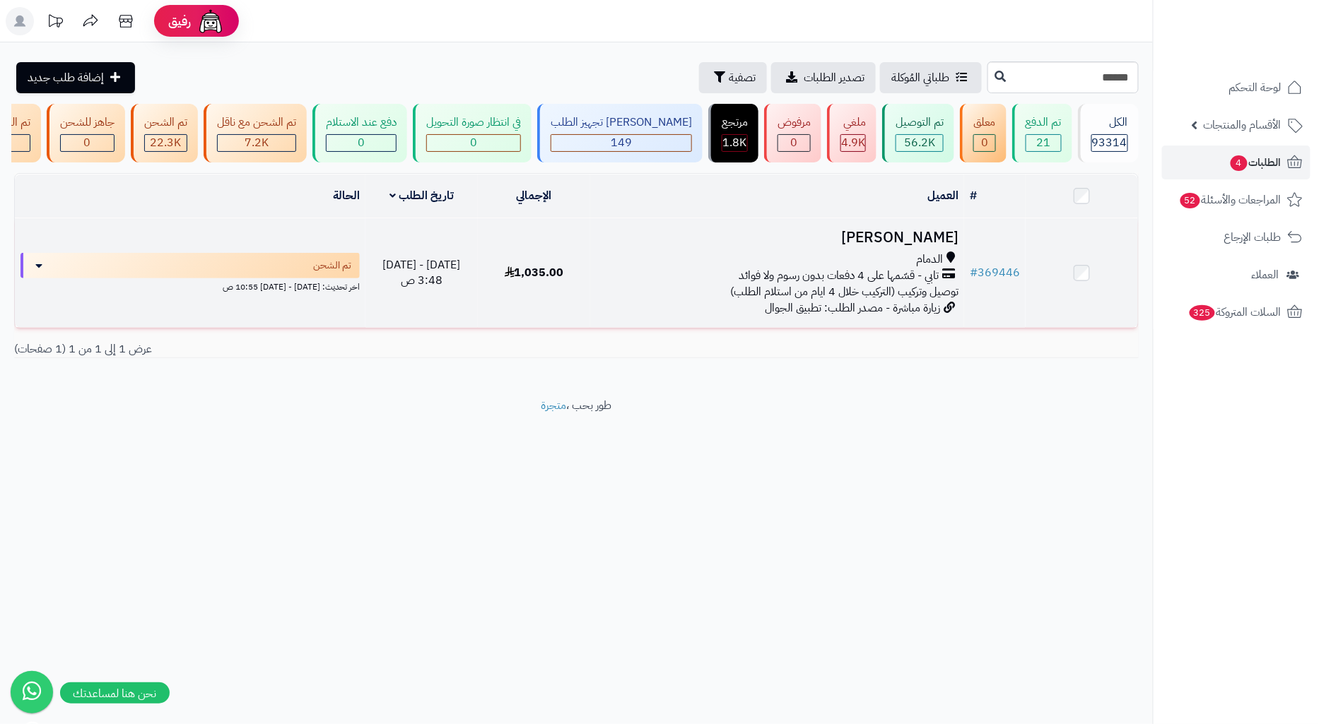
click at [794, 246] on h3 "[PERSON_NAME]" at bounding box center [777, 238] width 362 height 16
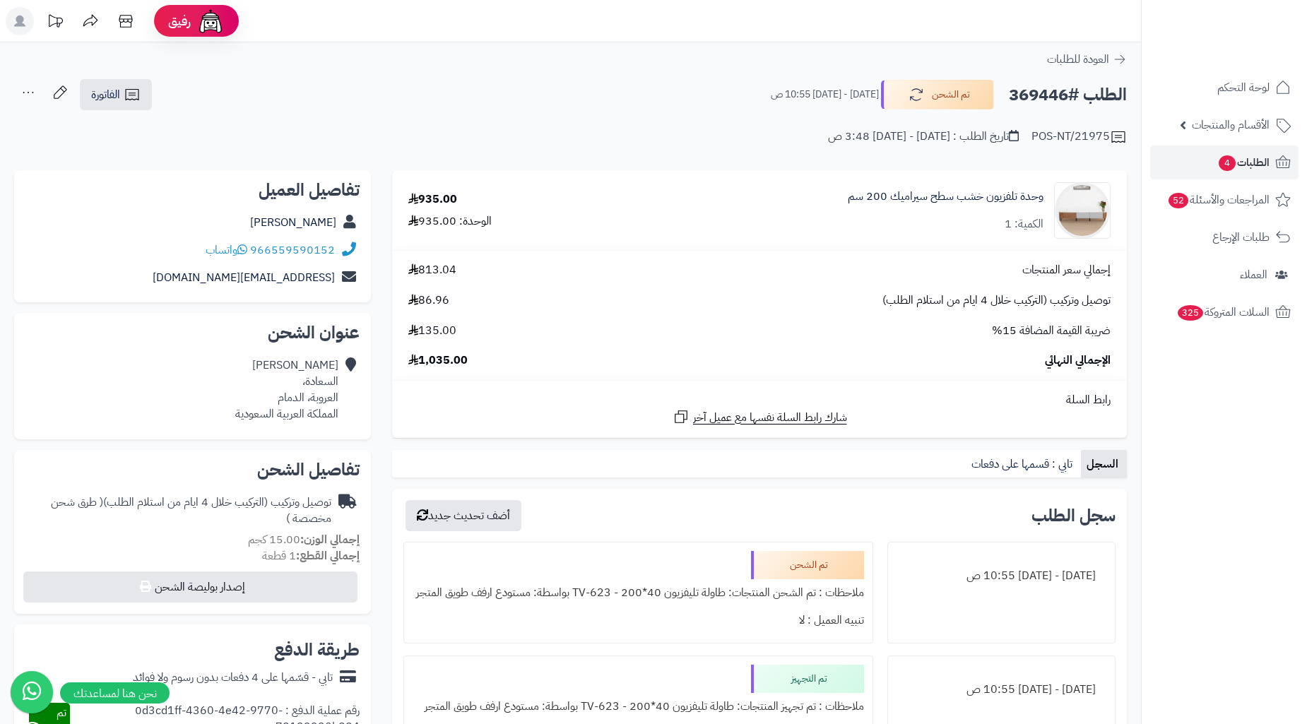
click at [1051, 92] on h2 "الطلب #369446" at bounding box center [1068, 95] width 118 height 29
copy h2 "369446"
click at [321, 400] on div "[PERSON_NAME] السعادة، العروبة، الدمام المملكة العربية السعودية" at bounding box center [286, 390] width 103 height 64
click at [321, 400] on div "عبدالله الجعيد السعادة، العروبة، الدمام المملكة العربية السعودية" at bounding box center [286, 390] width 103 height 64
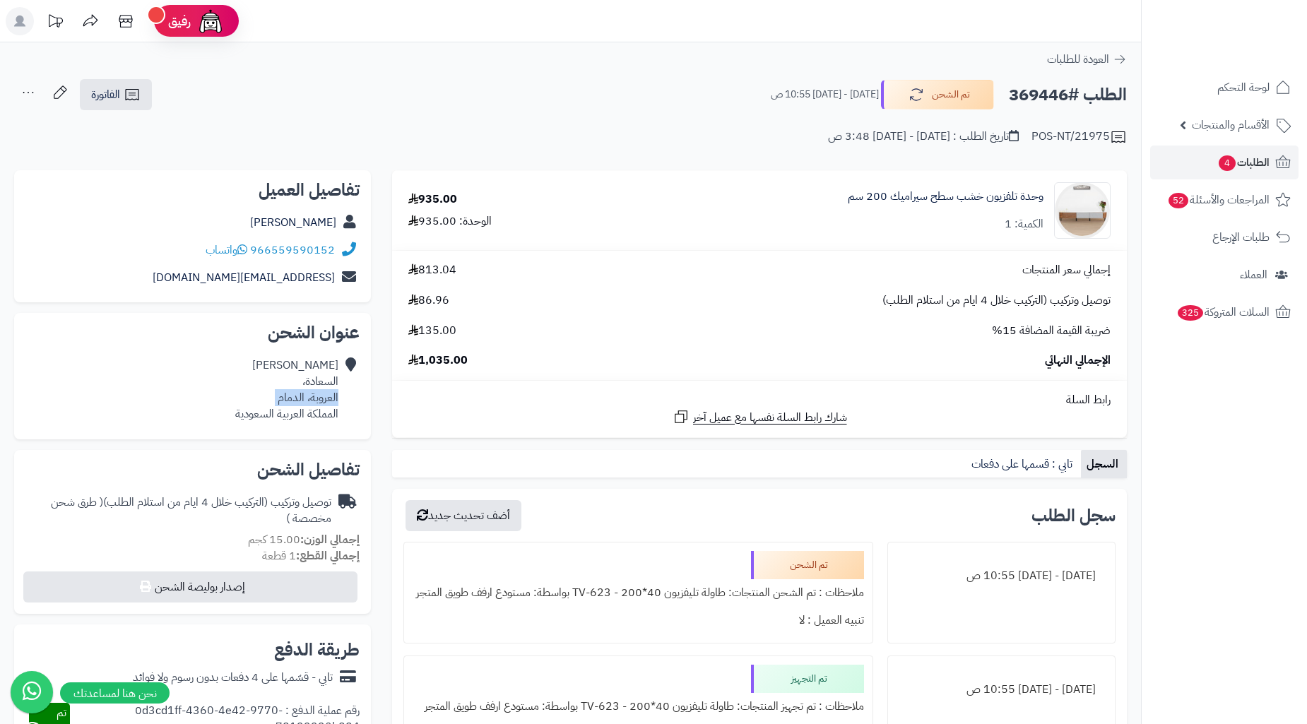
click at [321, 400] on div "عبدالله الجعيد السعادة، العروبة، الدمام المملكة العربية السعودية" at bounding box center [286, 390] width 103 height 64
copy div "العروبة، الدمام"
click at [127, 97] on icon at bounding box center [132, 94] width 17 height 17
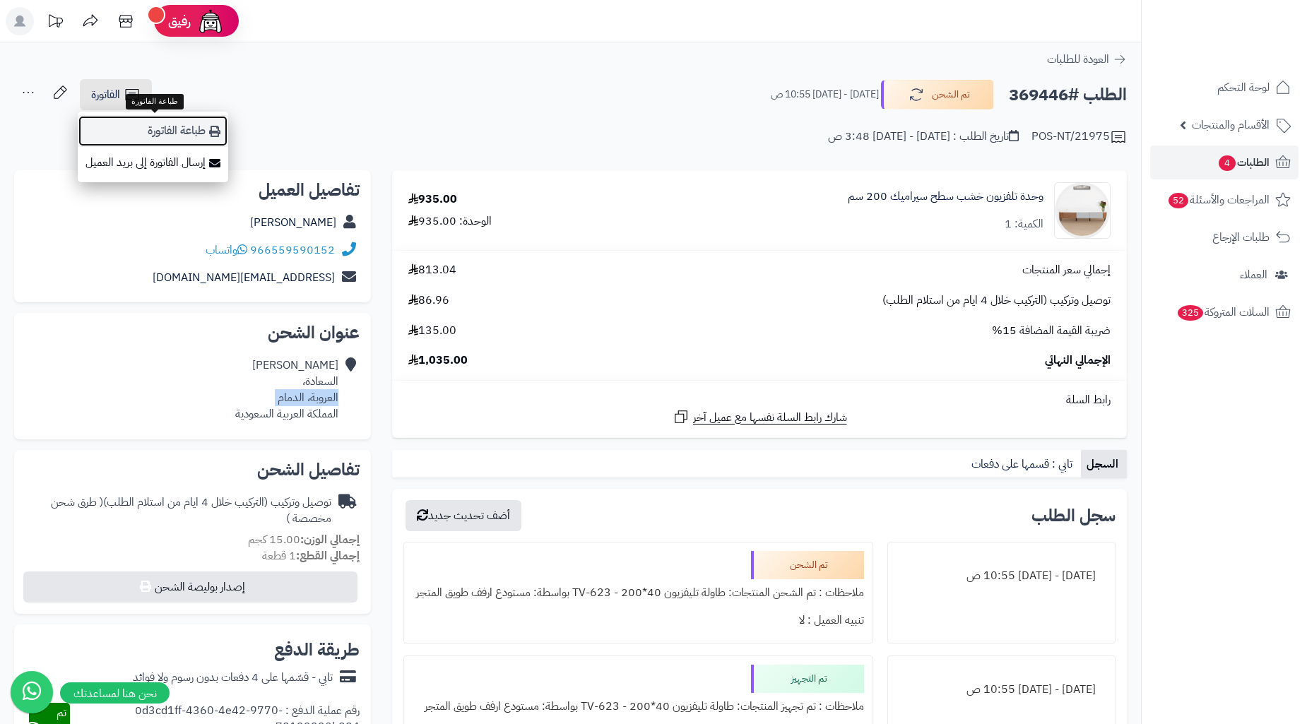
click at [152, 119] on link "طباعة الفاتورة" at bounding box center [153, 131] width 151 height 32
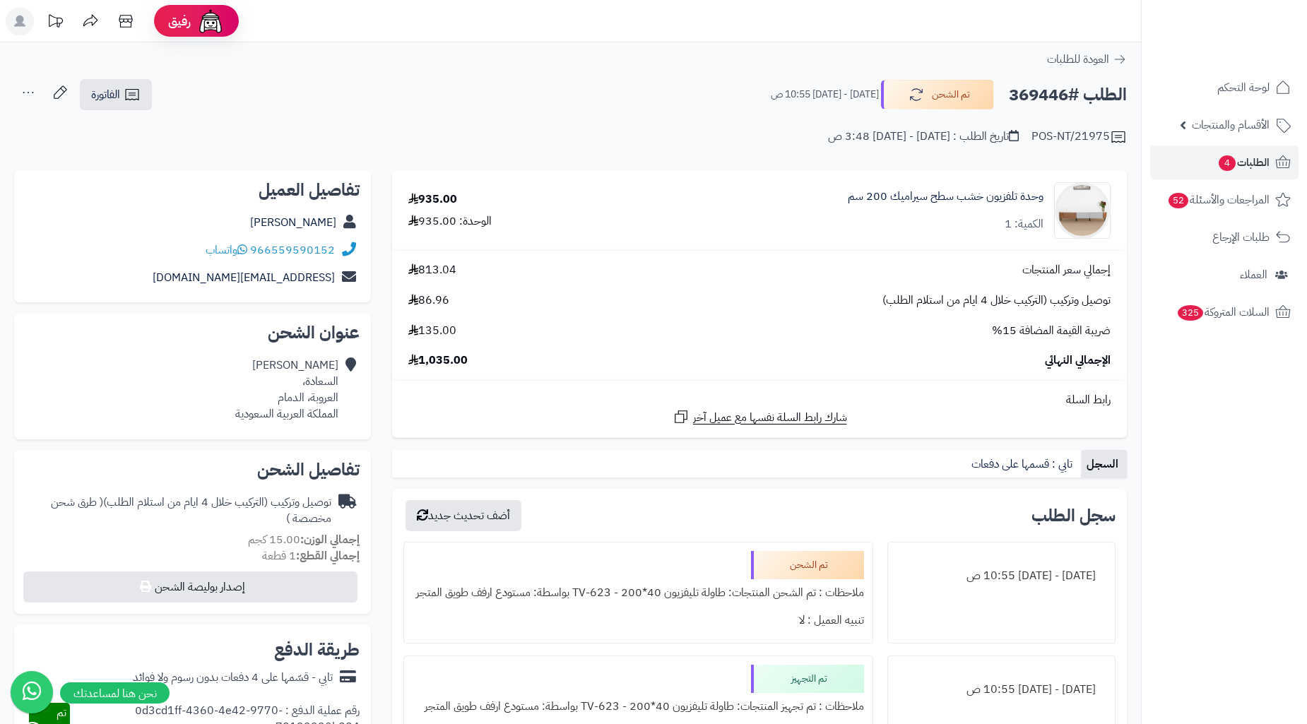
click at [1057, 83] on h2 "الطلب #369446" at bounding box center [1068, 95] width 118 height 29
copy h2 "369446"
click at [1193, 166] on link "الطلبات 4" at bounding box center [1224, 163] width 148 height 34
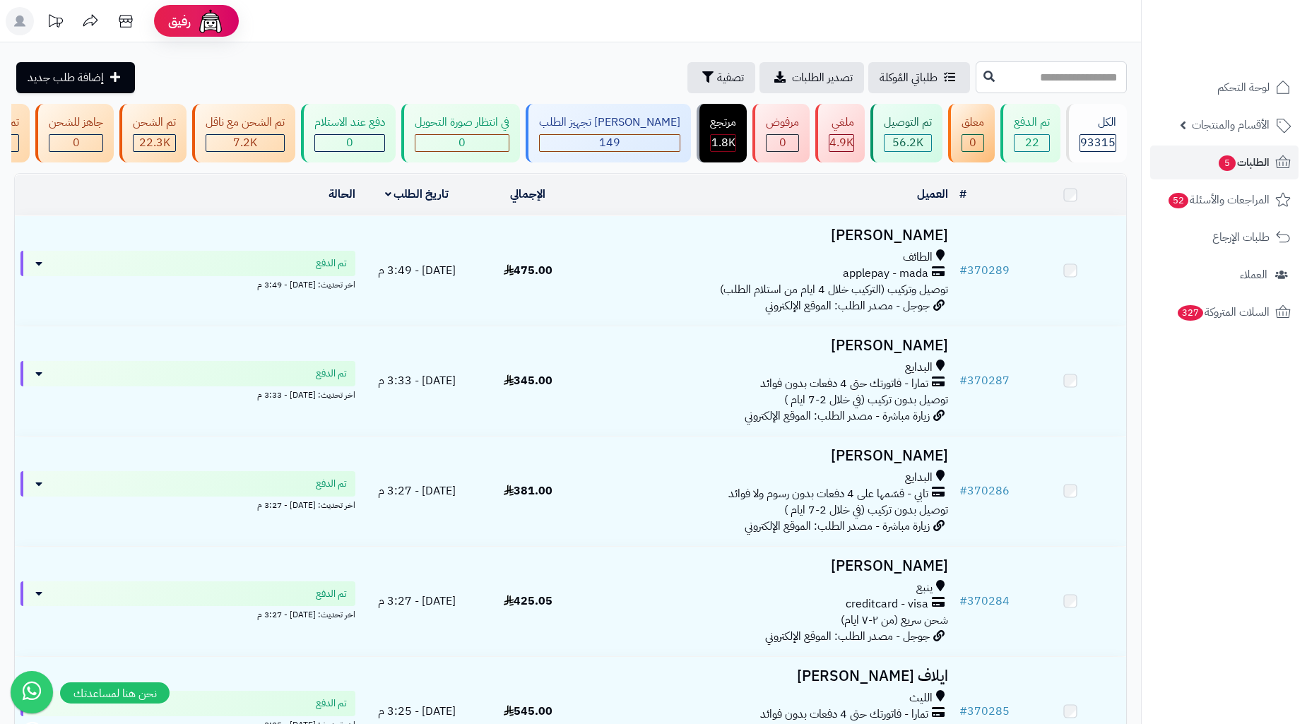
click at [1067, 72] on input "text" at bounding box center [1051, 77] width 151 height 32
paste input "******"
type input "******"
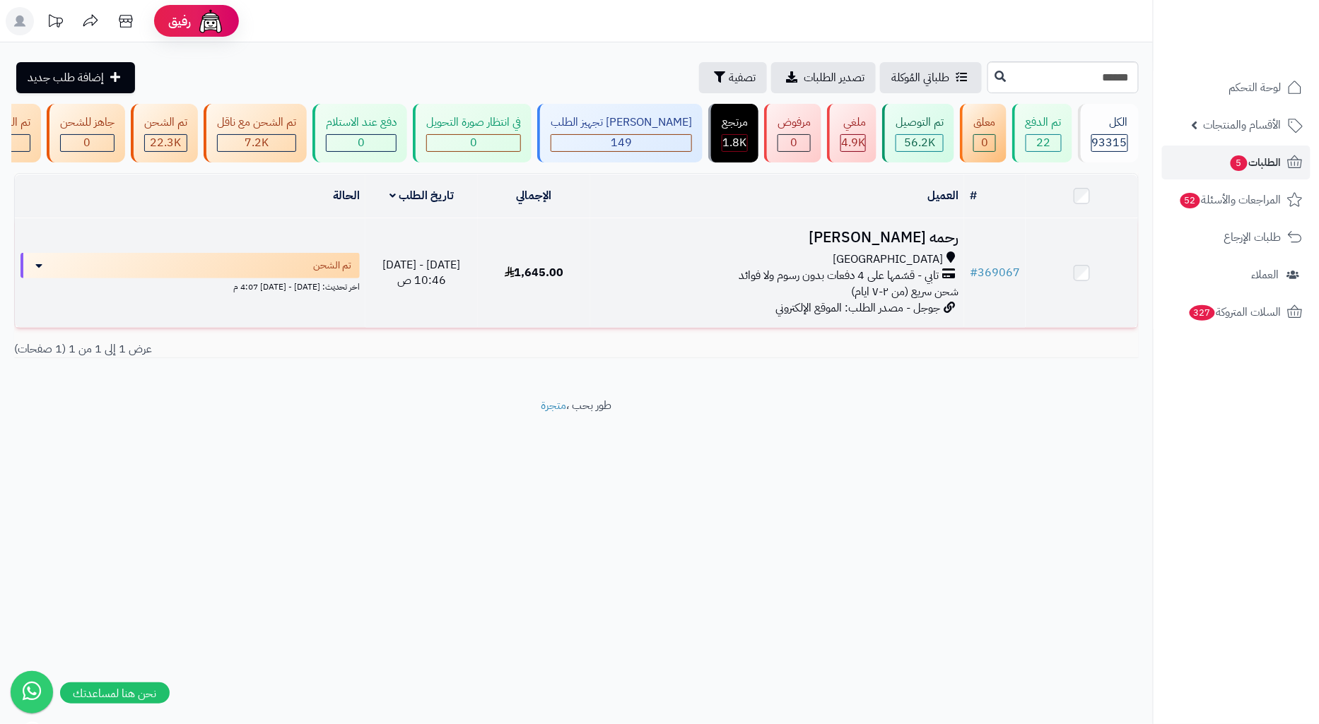
click at [810, 278] on span "تابي - قسّمها على 4 دفعات بدون رسوم ولا فوائد" at bounding box center [838, 276] width 200 height 16
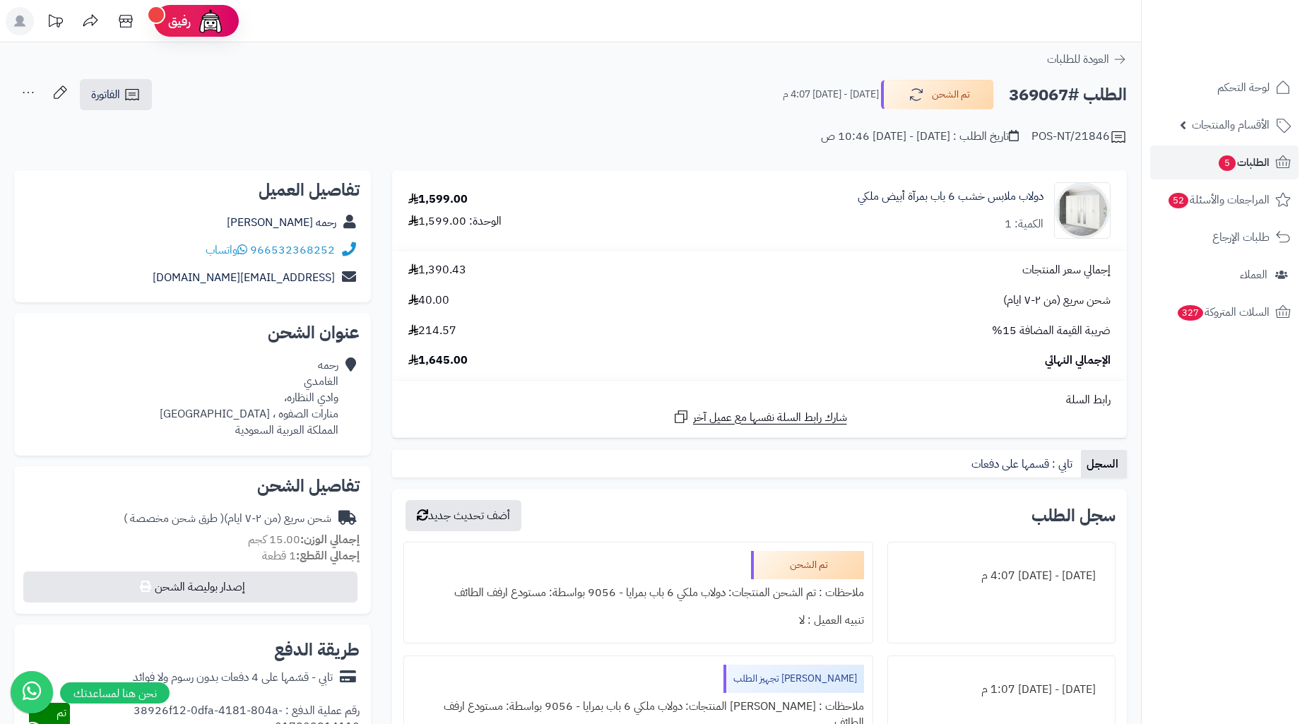
click at [1049, 89] on h2 "الطلب #369067" at bounding box center [1068, 95] width 118 height 29
copy h2 "369067"
drag, startPoint x: 344, startPoint y: 249, endPoint x: 257, endPoint y: 255, distance: 87.8
click at [257, 255] on div "966532368252 واتساب" at bounding box center [192, 251] width 334 height 28
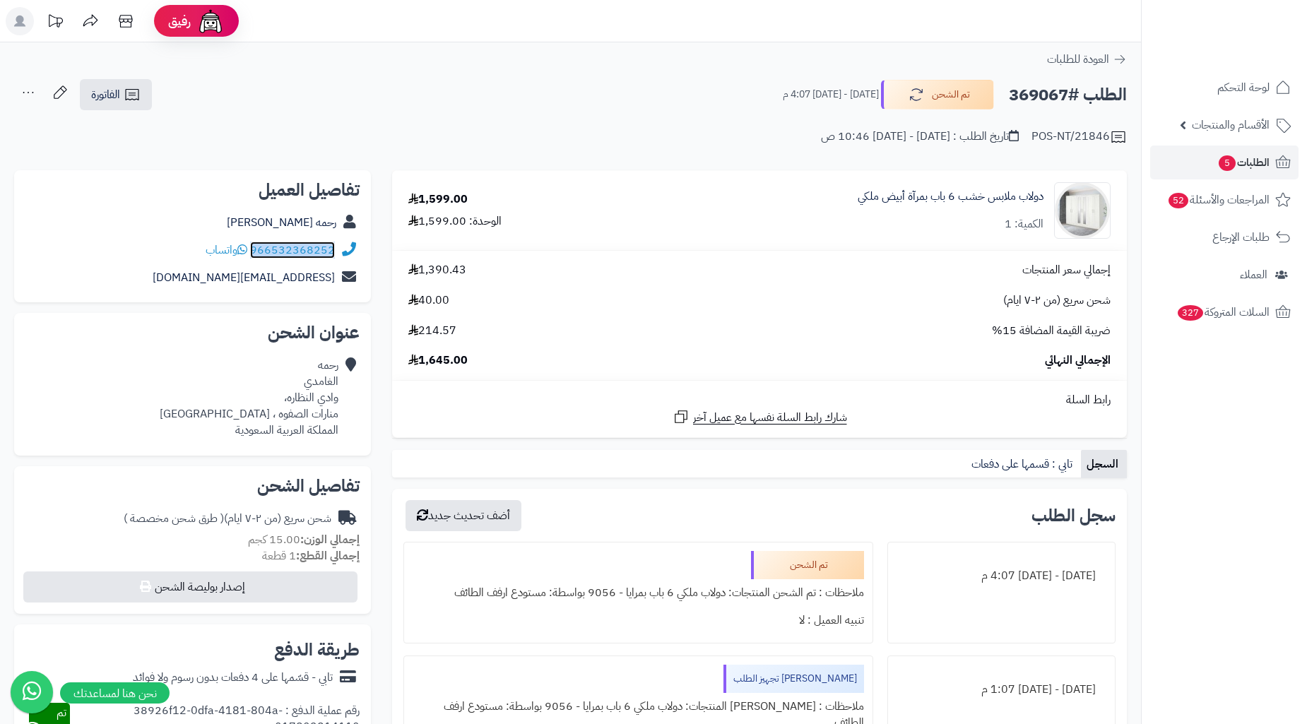
click at [257, 255] on link "966532368252" at bounding box center [292, 250] width 85 height 17
copy div "966532368252"
